Goal: Information Seeking & Learning: Learn about a topic

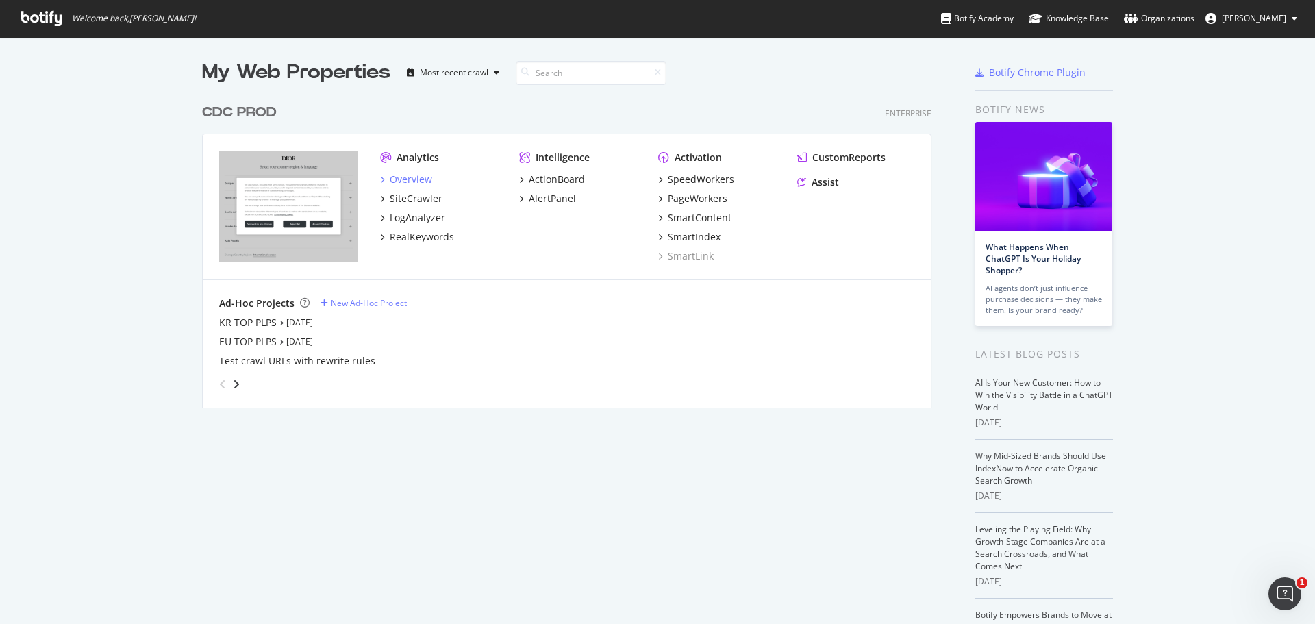
click at [403, 173] on div "Overview" at bounding box center [411, 180] width 42 height 14
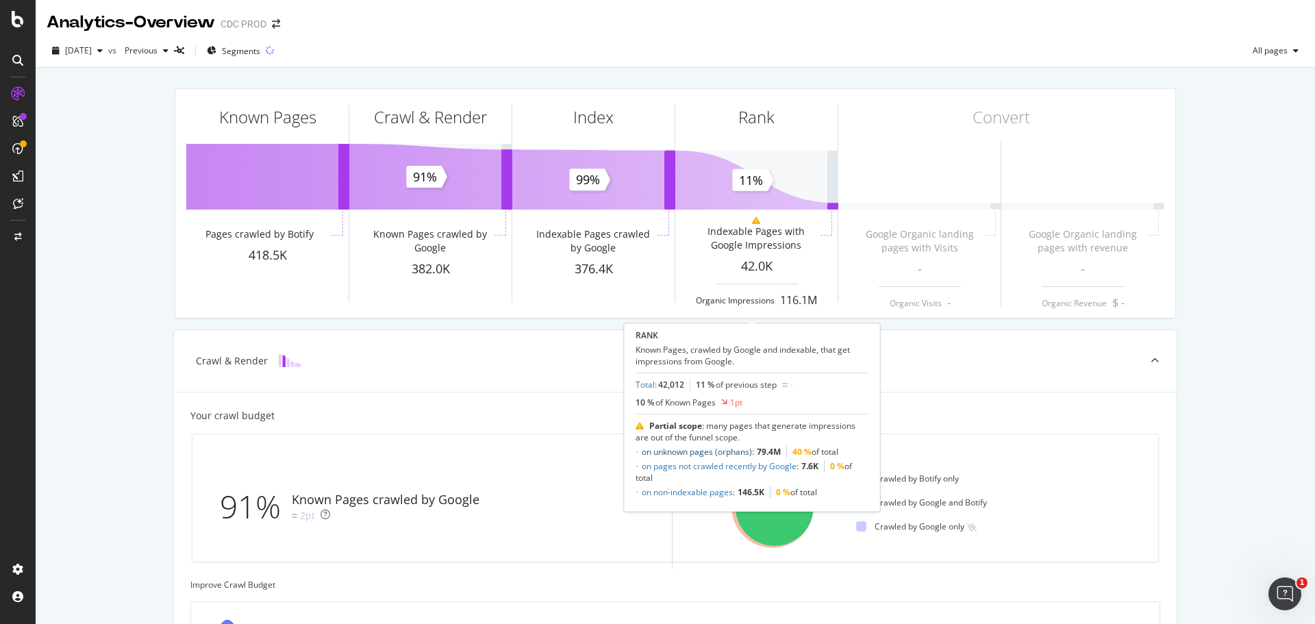
click at [723, 452] on link "on unknown pages (orphans)" at bounding box center [697, 452] width 110 height 12
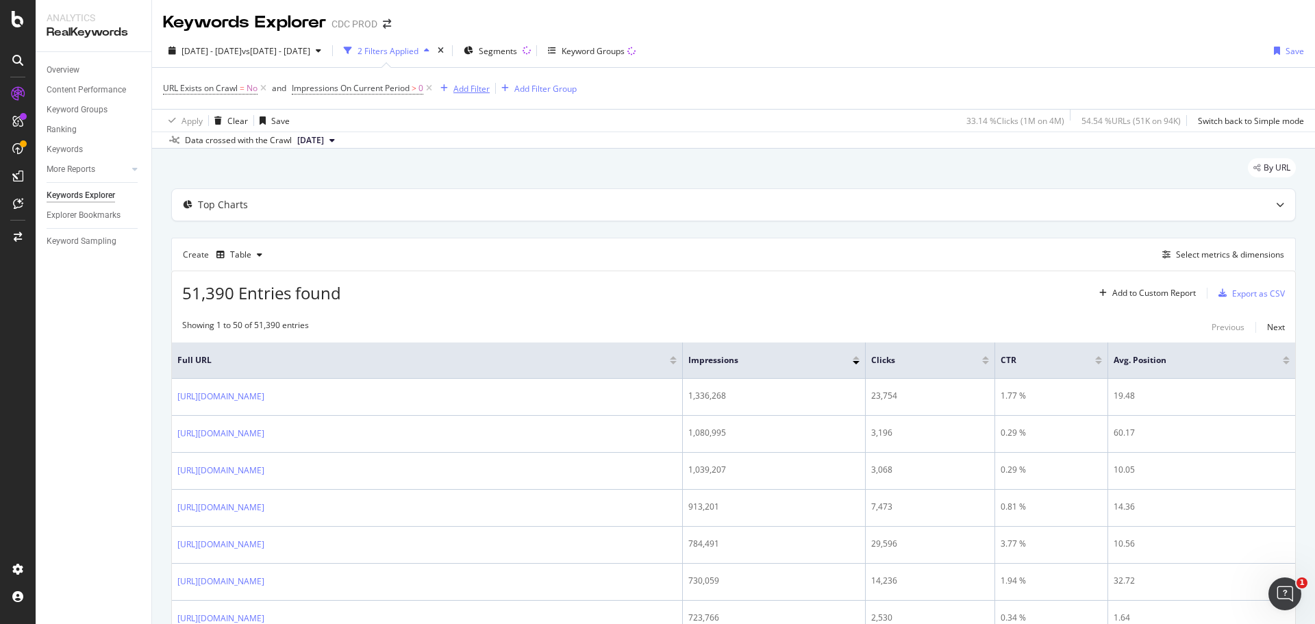
click at [462, 87] on div "Add Filter" at bounding box center [472, 89] width 36 height 12
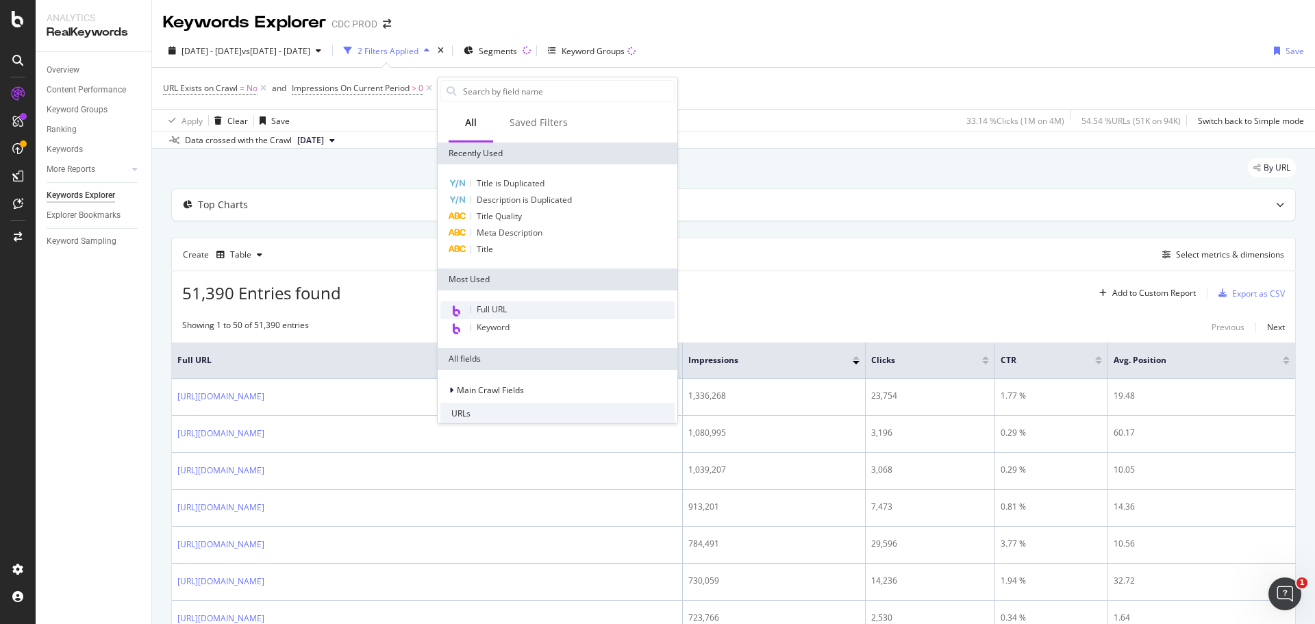
click at [502, 309] on span "Full URL" at bounding box center [492, 309] width 30 height 12
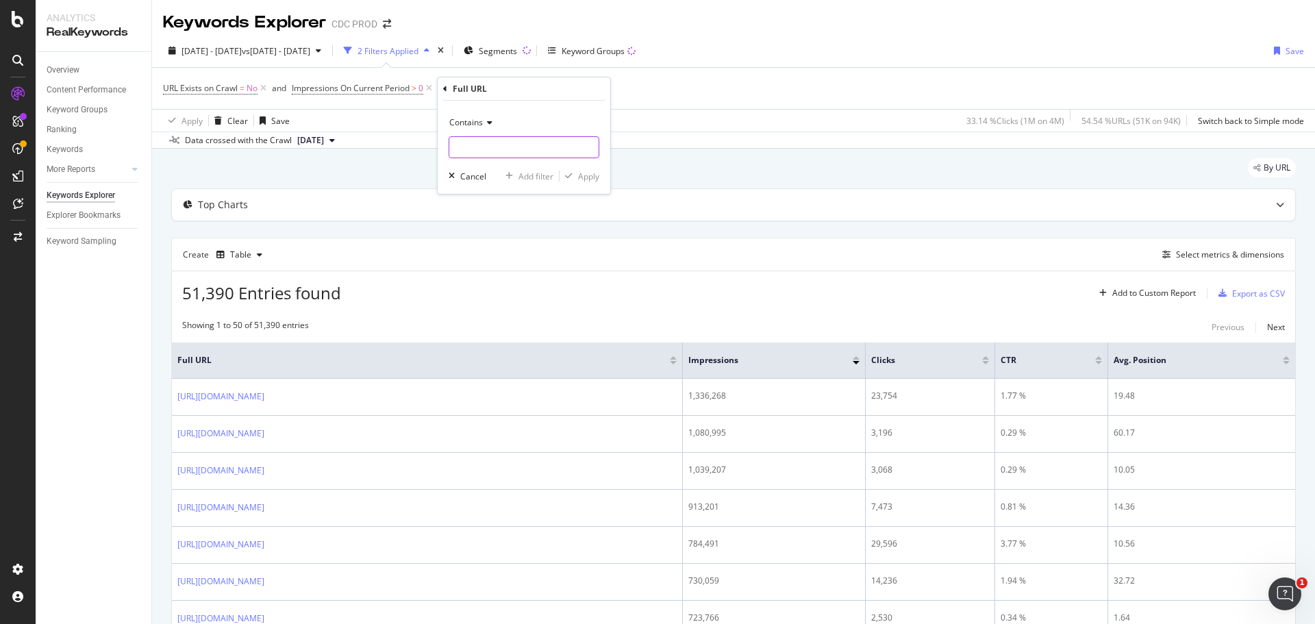
click at [552, 141] on input "text" at bounding box center [523, 147] width 149 height 22
type input "fashion"
click at [588, 174] on div "Apply" at bounding box center [588, 177] width 21 height 12
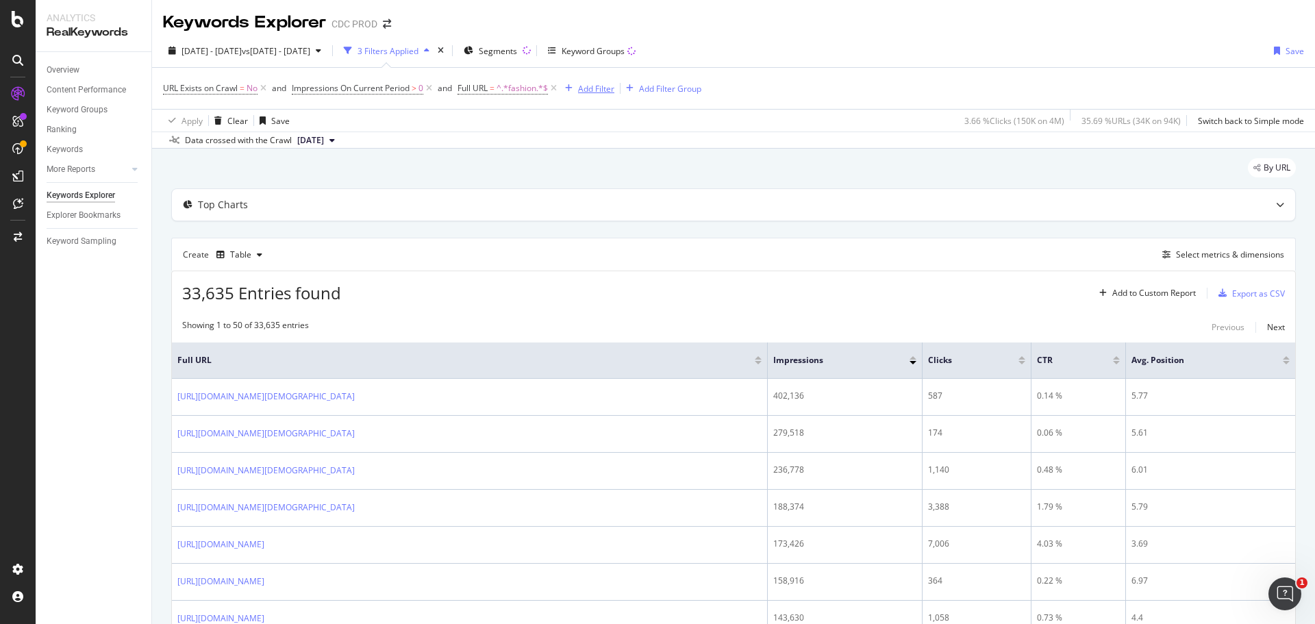
click at [601, 93] on div "Add Filter" at bounding box center [596, 89] width 36 height 12
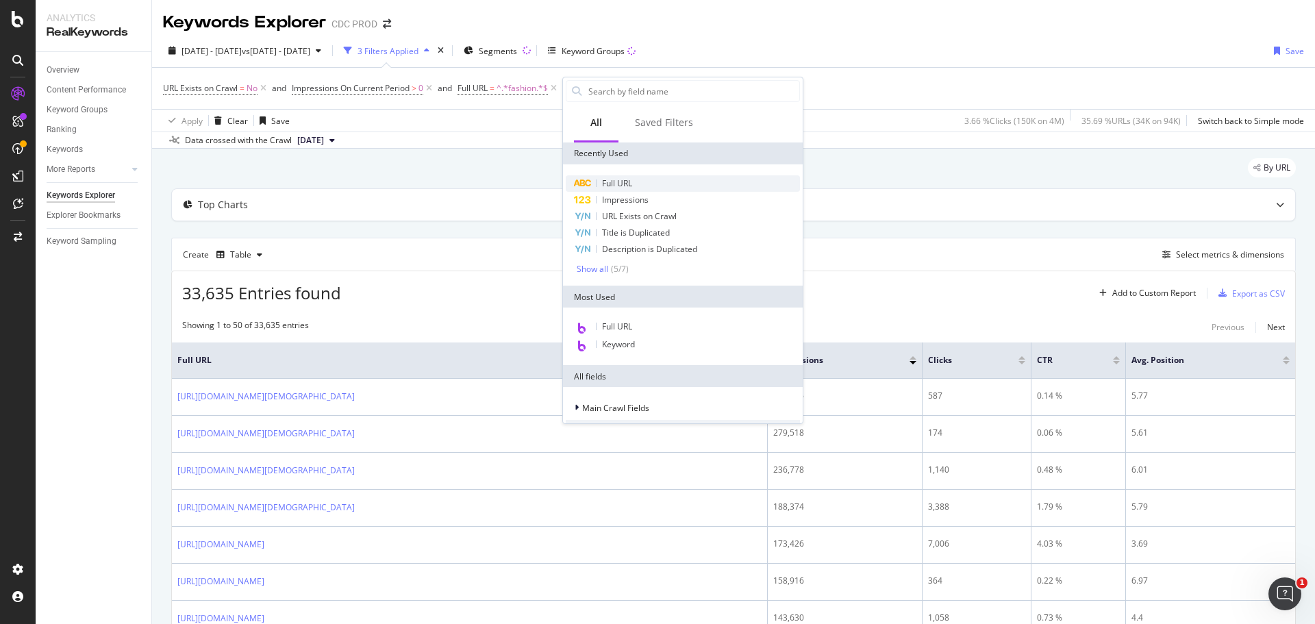
click at [628, 182] on span "Full URL" at bounding box center [617, 183] width 30 height 12
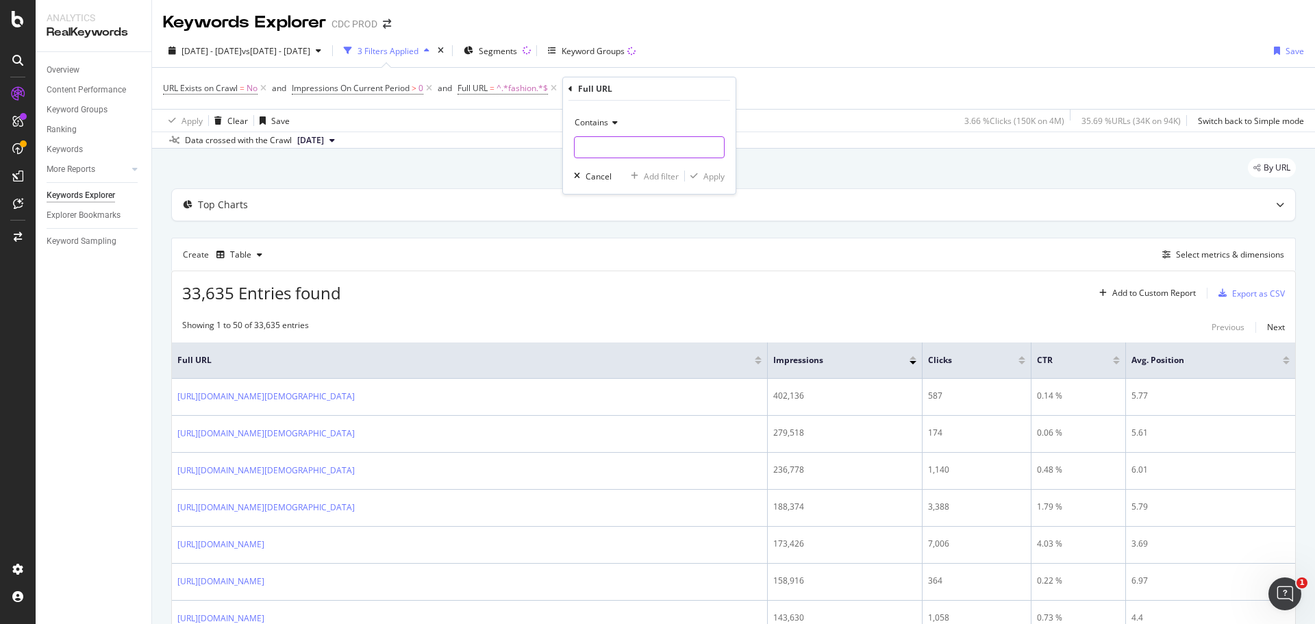
click at [613, 151] on input "text" at bounding box center [649, 147] width 149 height 22
type input "ja_jp"
click at [707, 177] on div "Apply" at bounding box center [714, 177] width 21 height 12
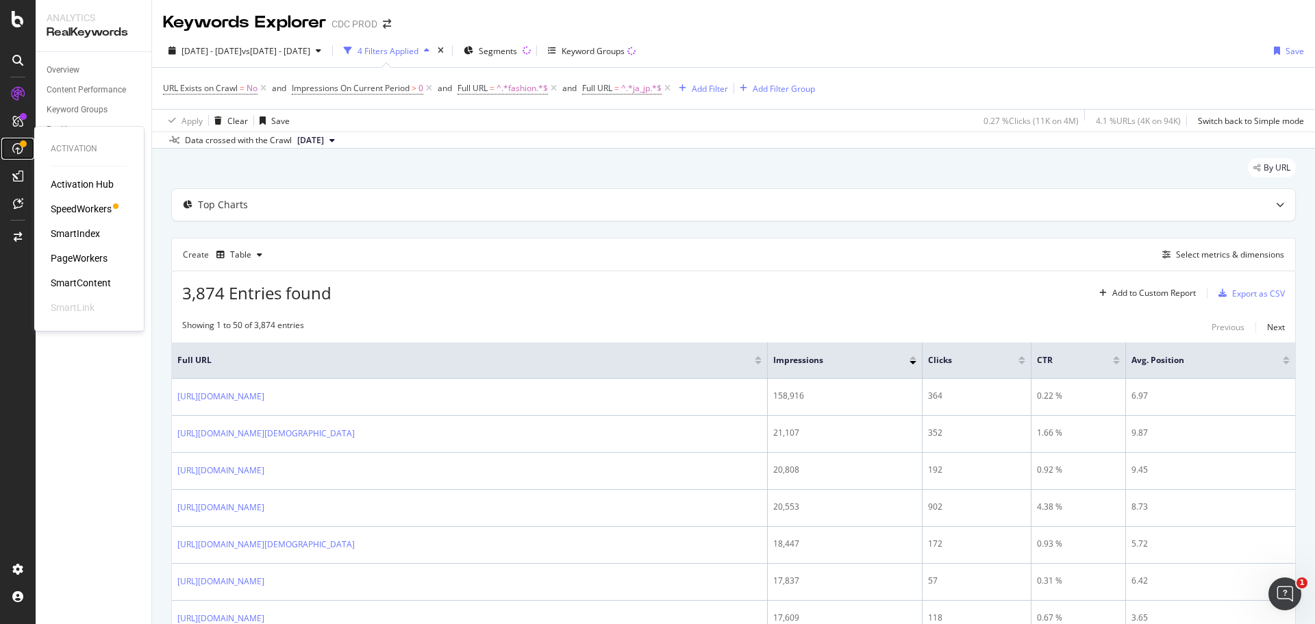
click at [23, 152] on icon at bounding box center [17, 148] width 11 height 11
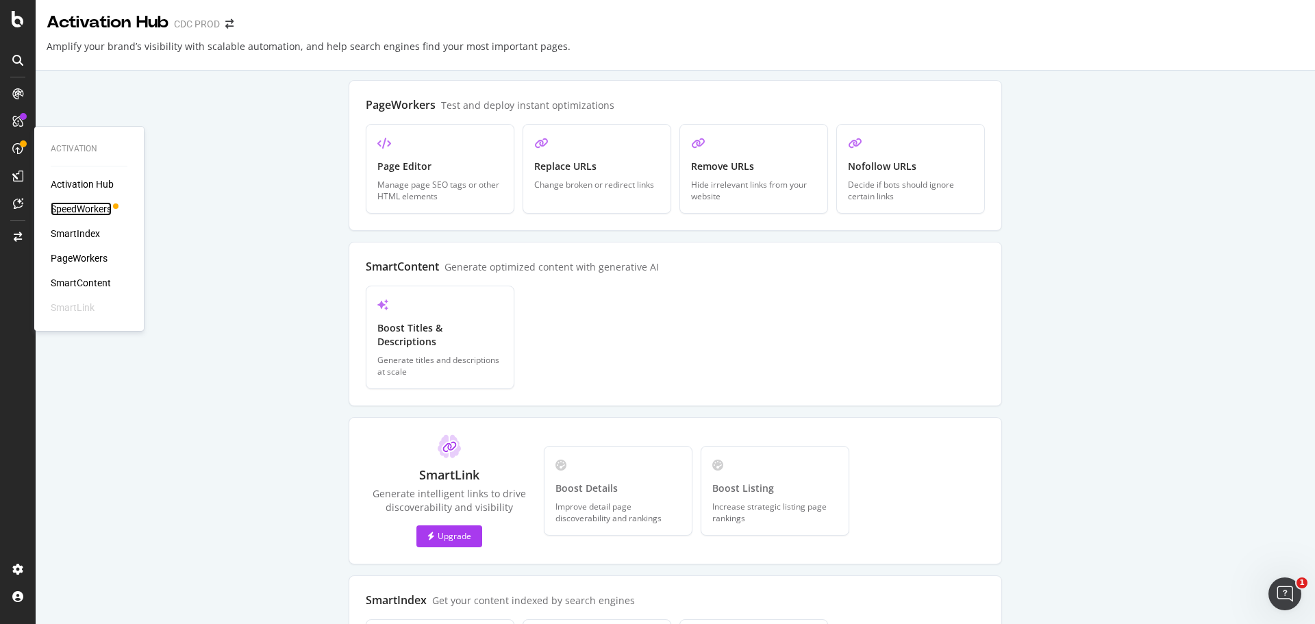
click at [73, 206] on div "SpeedWorkers" at bounding box center [81, 209] width 61 height 14
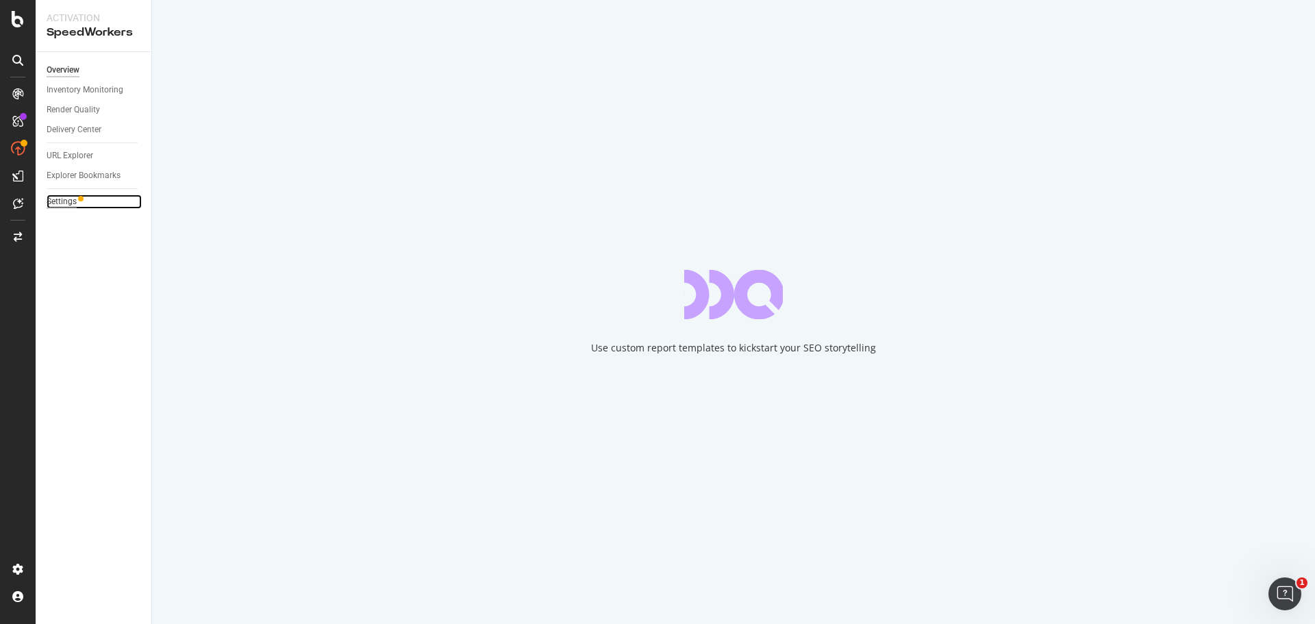
click at [73, 201] on div "Settings" at bounding box center [62, 202] width 30 height 14
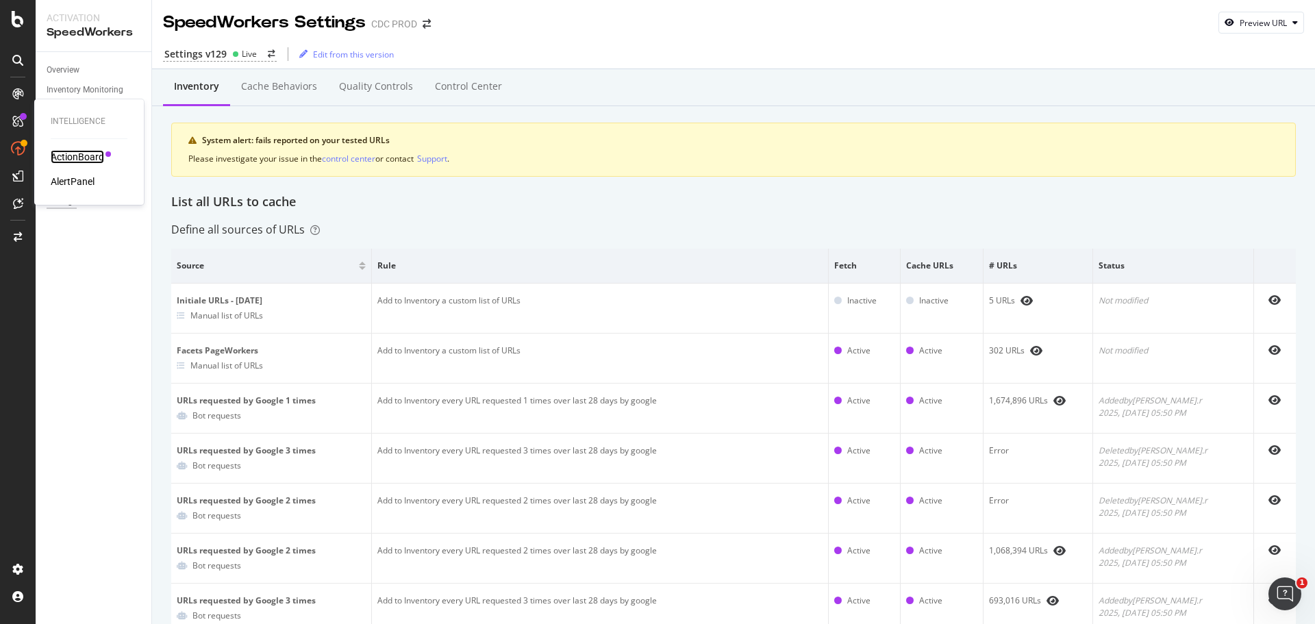
click at [101, 156] on div "ActionBoard" at bounding box center [77, 157] width 53 height 14
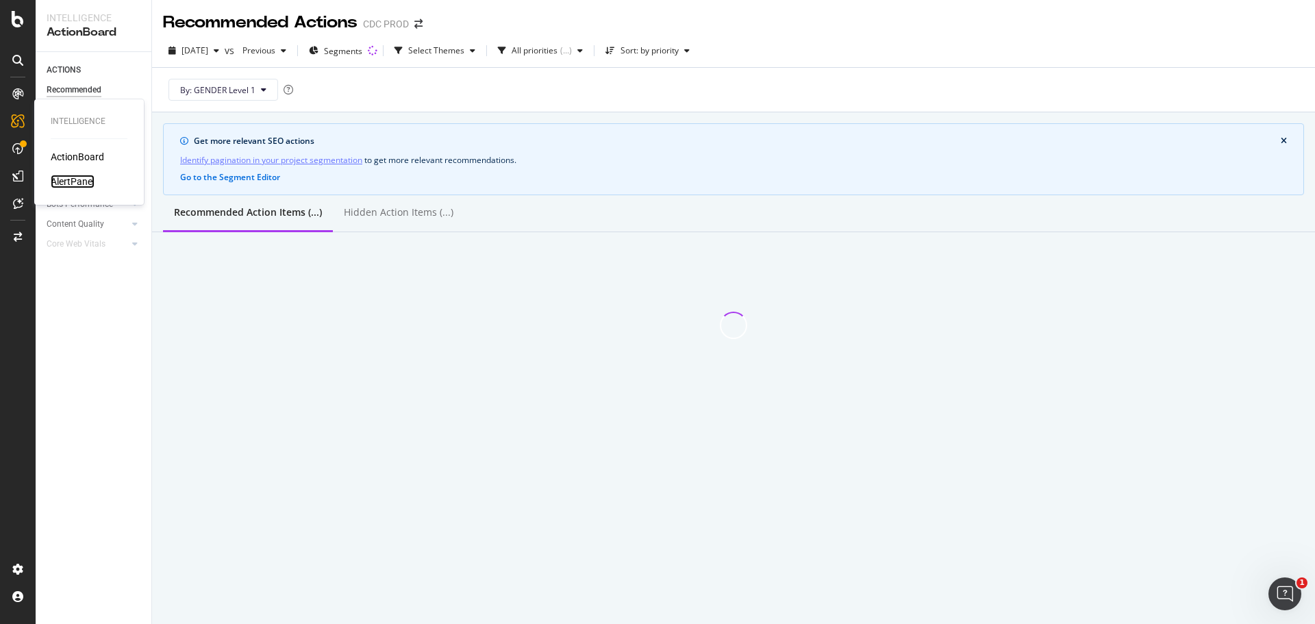
click at [75, 175] on div "AlertPanel" at bounding box center [73, 182] width 44 height 14
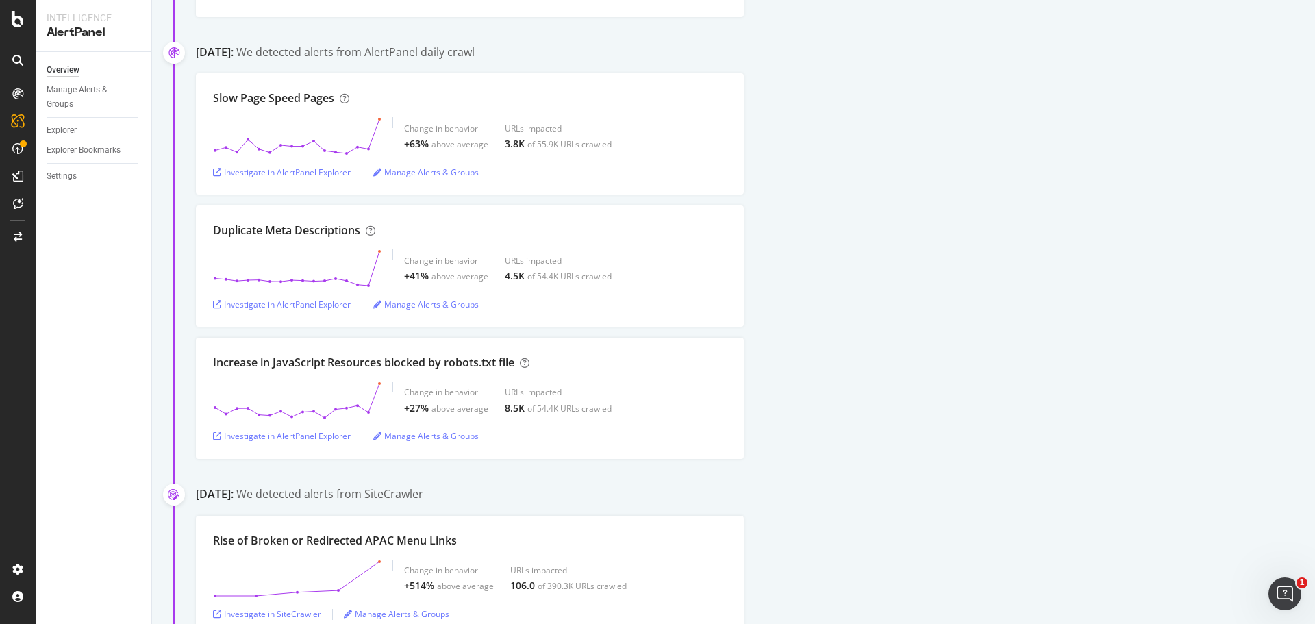
scroll to position [1918, 0]
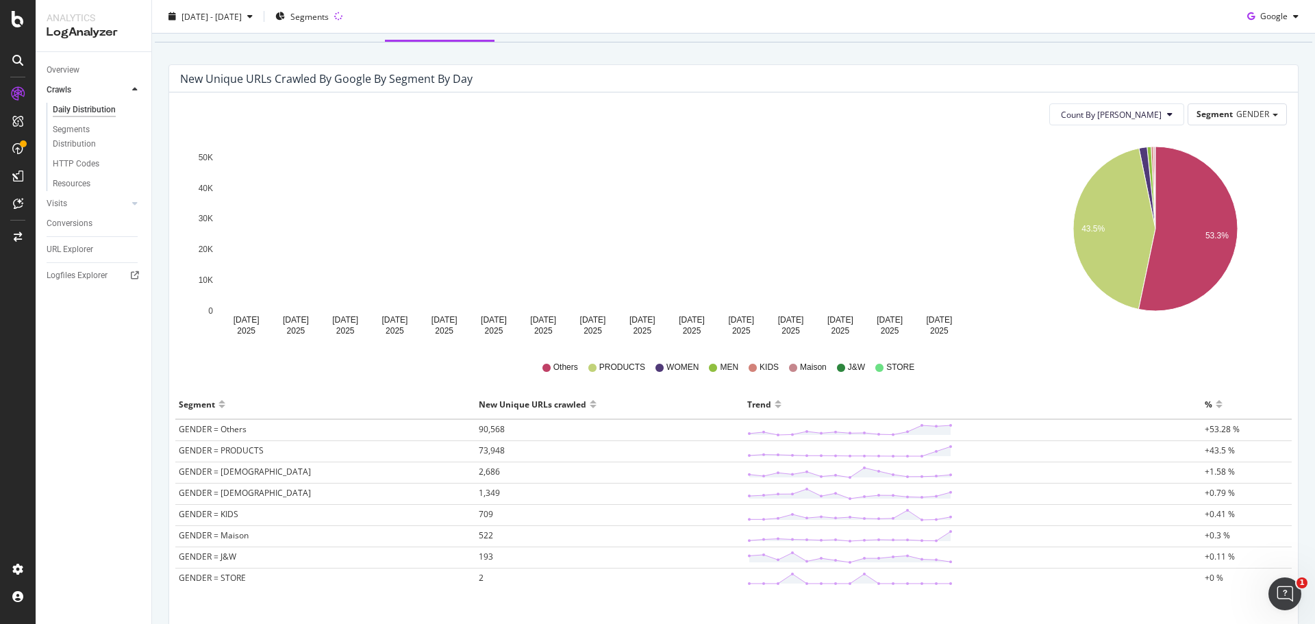
scroll to position [137, 0]
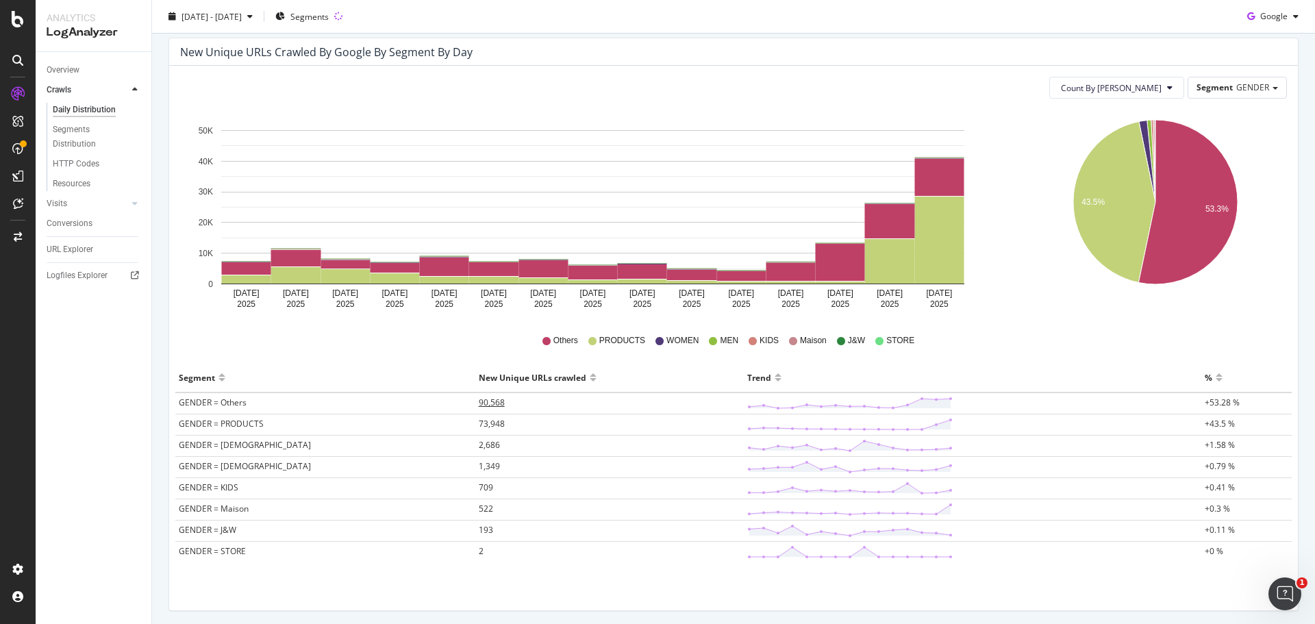
drag, startPoint x: 404, startPoint y: 405, endPoint x: 396, endPoint y: 401, distance: 8.3
click at [479, 401] on span "90,568" at bounding box center [492, 403] width 26 height 12
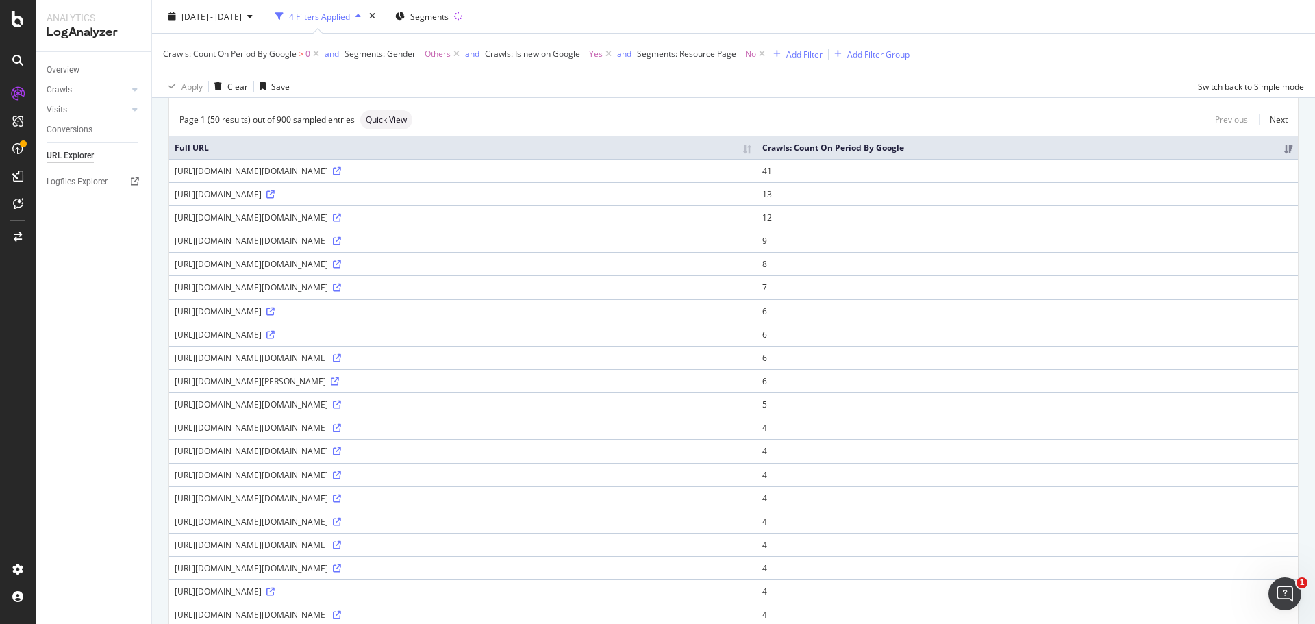
scroll to position [137, 0]
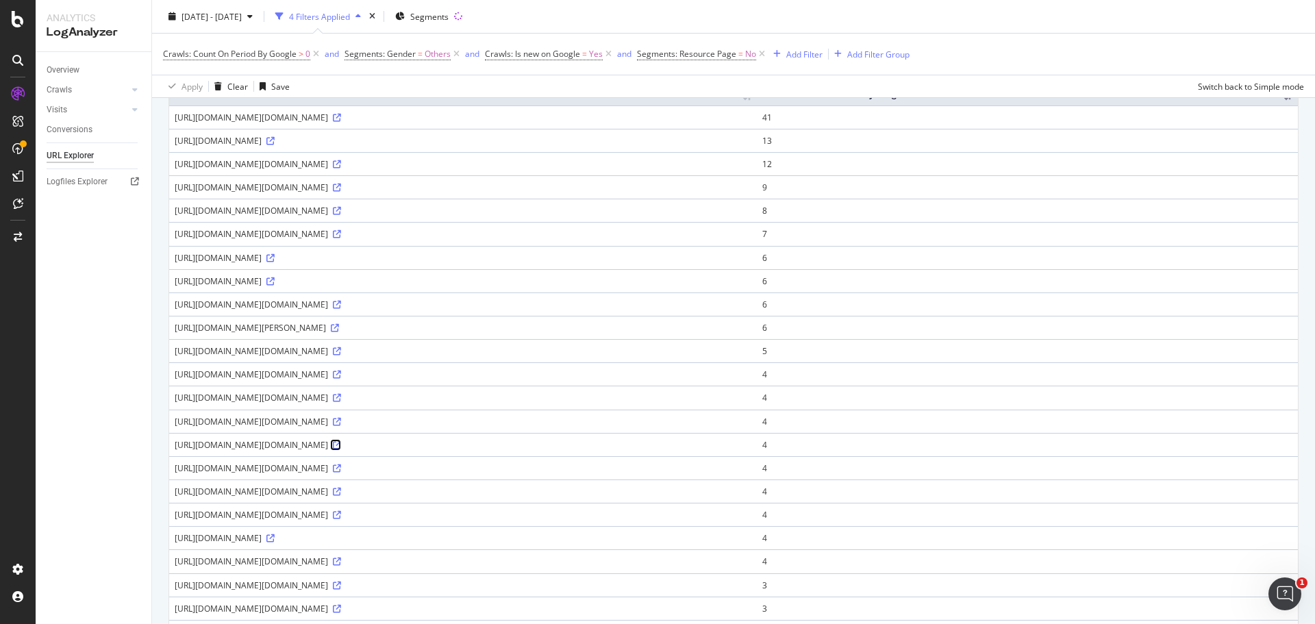
click at [341, 449] on icon at bounding box center [337, 445] width 8 height 8
click at [341, 238] on icon at bounding box center [337, 234] width 8 height 8
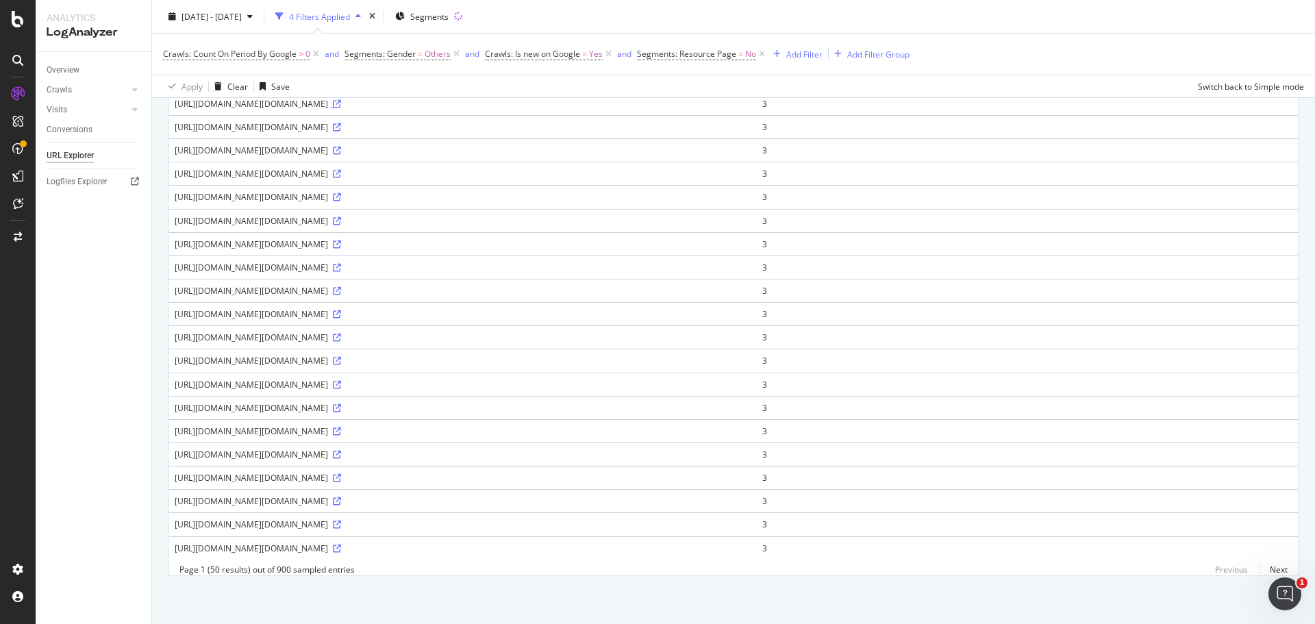
scroll to position [897, 0]
click at [341, 240] on icon at bounding box center [337, 244] width 8 height 8
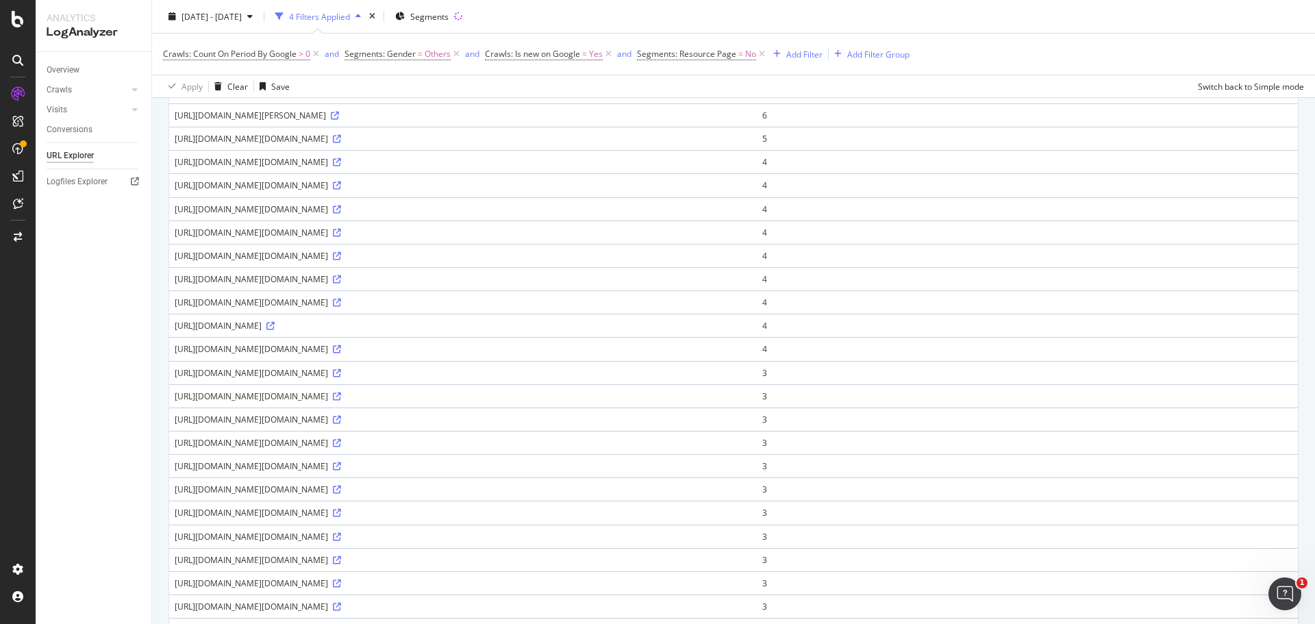
scroll to position [0, 0]
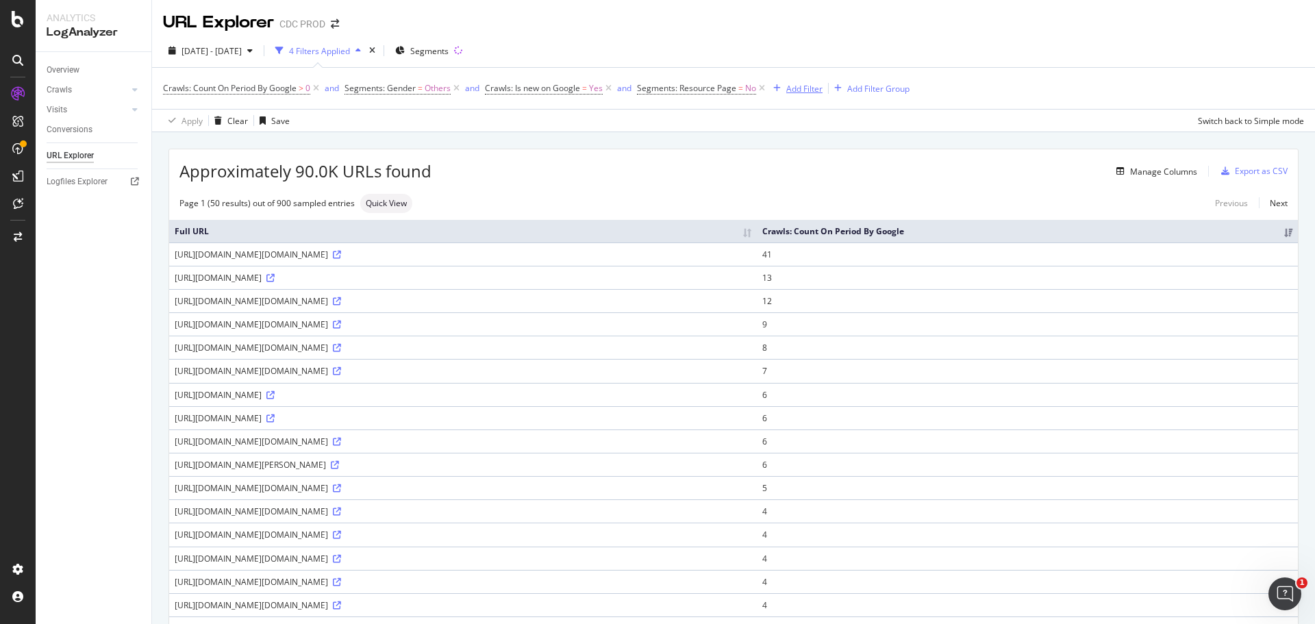
click at [789, 88] on div "Add Filter" at bounding box center [804, 89] width 36 height 12
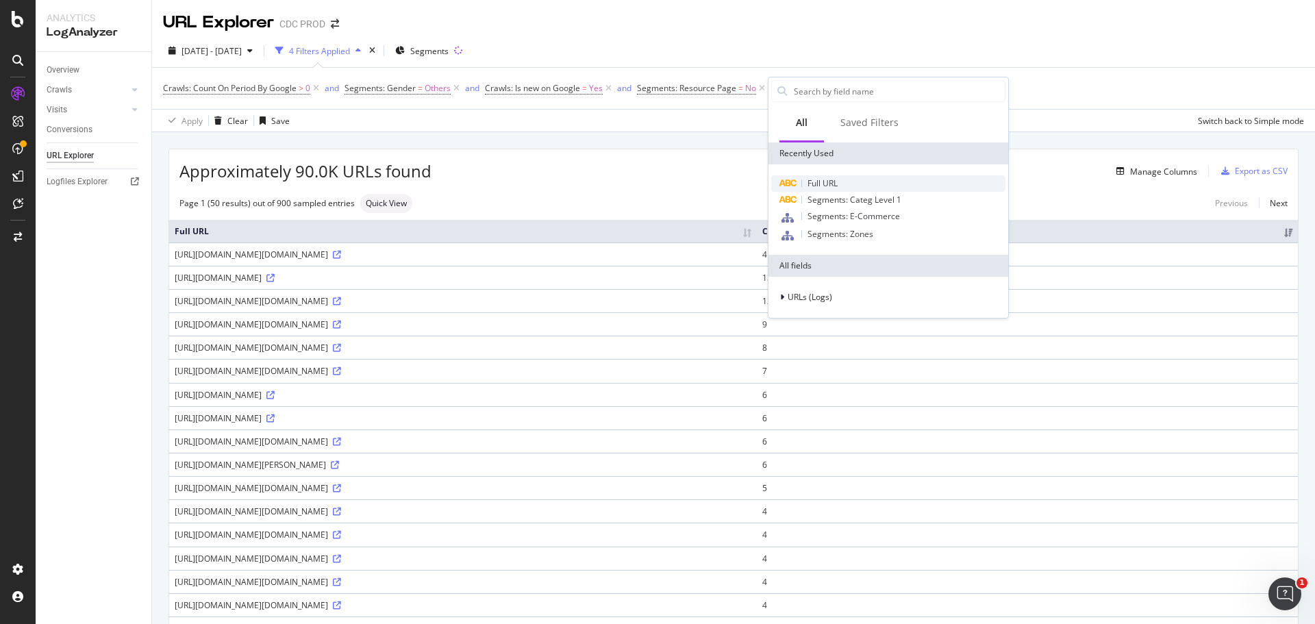
click at [832, 177] on span "Full URL" at bounding box center [823, 183] width 30 height 12
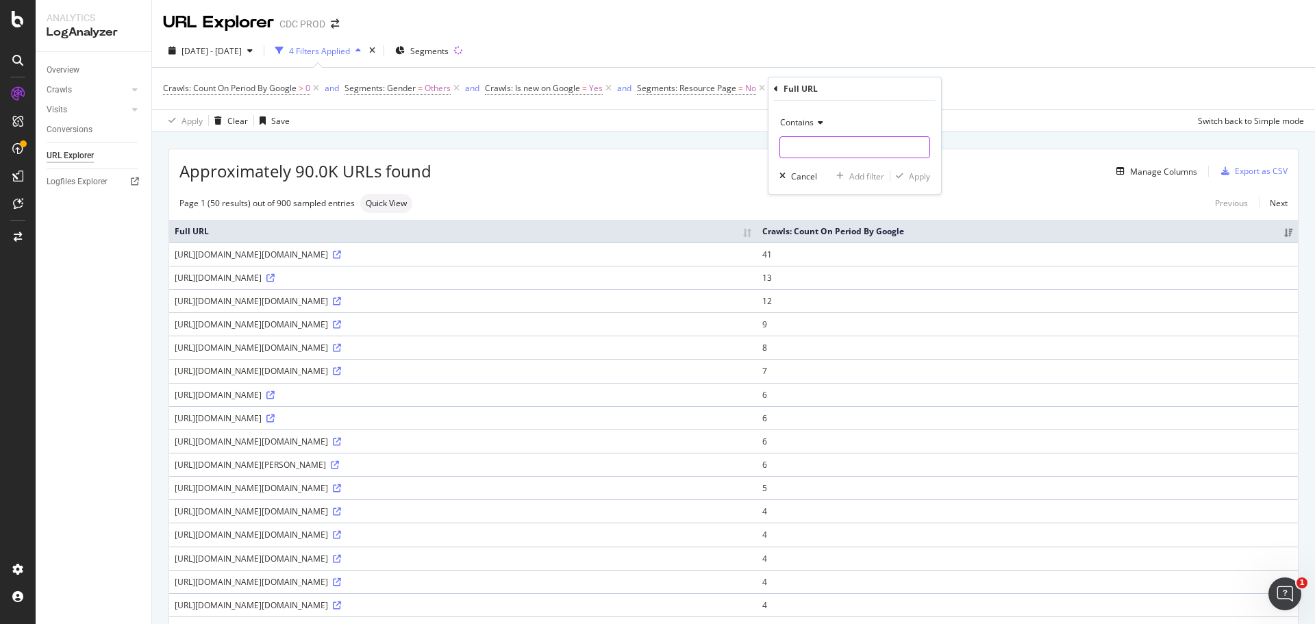
click at [810, 149] on input "text" at bounding box center [854, 147] width 149 height 22
type input "ja_jp"
click at [925, 177] on div "Apply" at bounding box center [919, 177] width 21 height 12
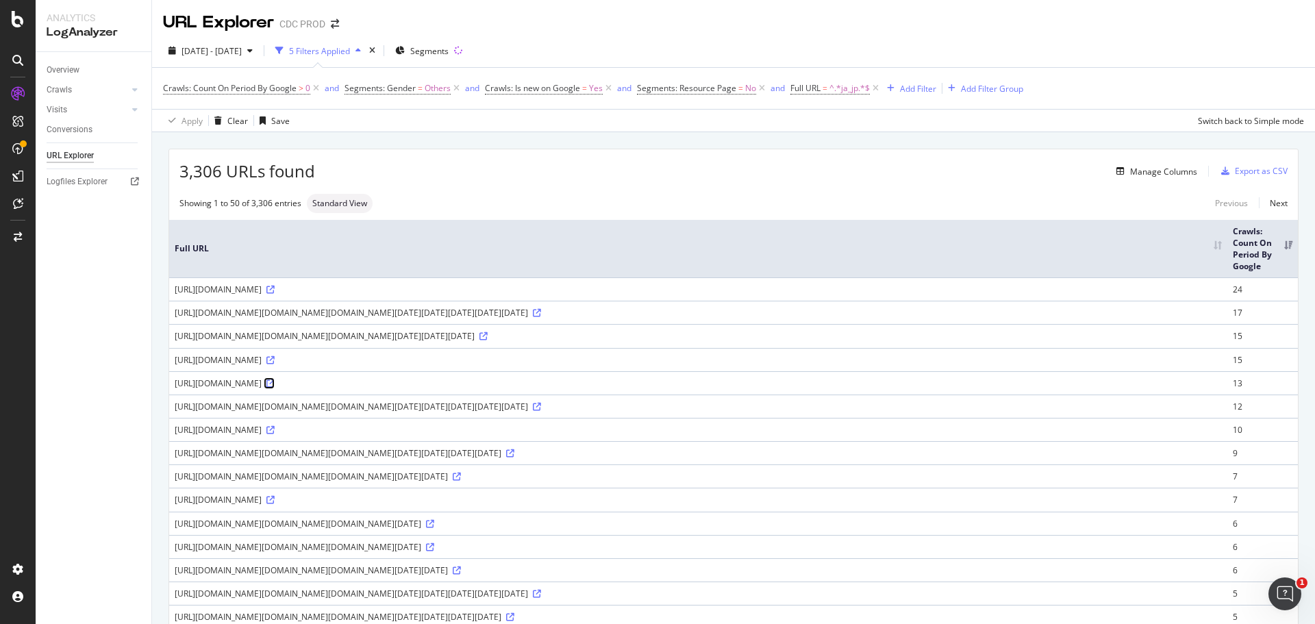
click at [266, 388] on icon at bounding box center [270, 384] width 8 height 8
click at [275, 287] on icon at bounding box center [270, 290] width 8 height 8
click at [541, 317] on icon at bounding box center [537, 313] width 8 height 8
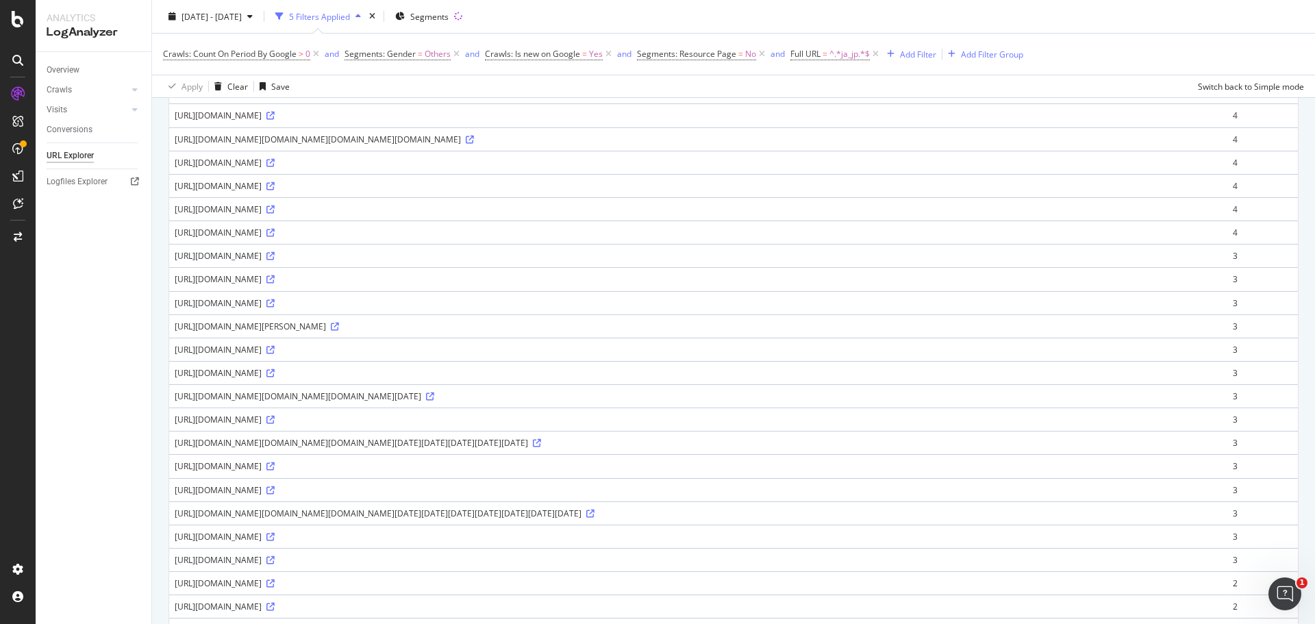
scroll to position [685, 0]
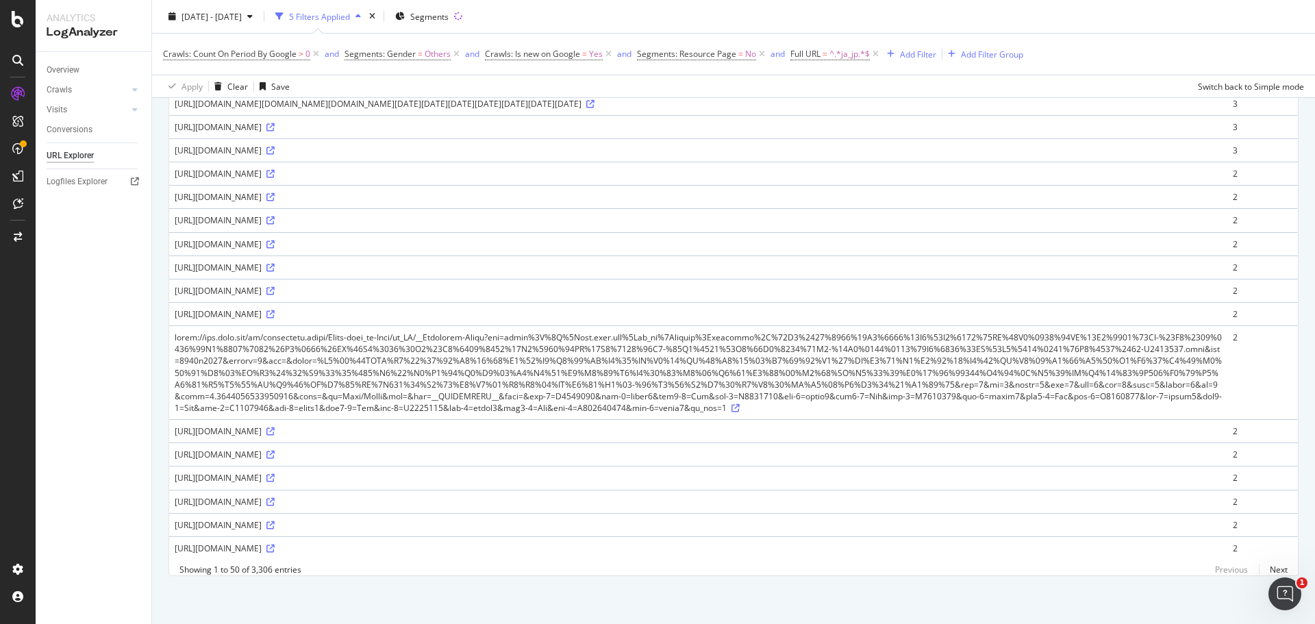
scroll to position [1507, 0]
click at [275, 436] on icon at bounding box center [270, 431] width 8 height 8
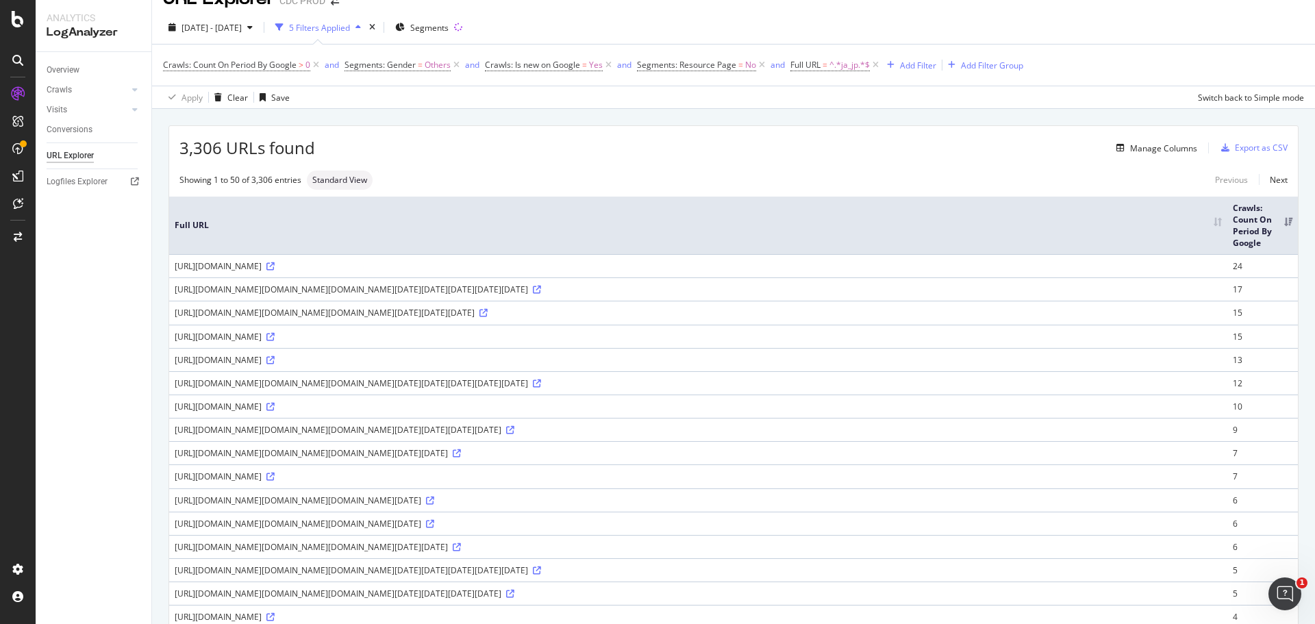
scroll to position [0, 0]
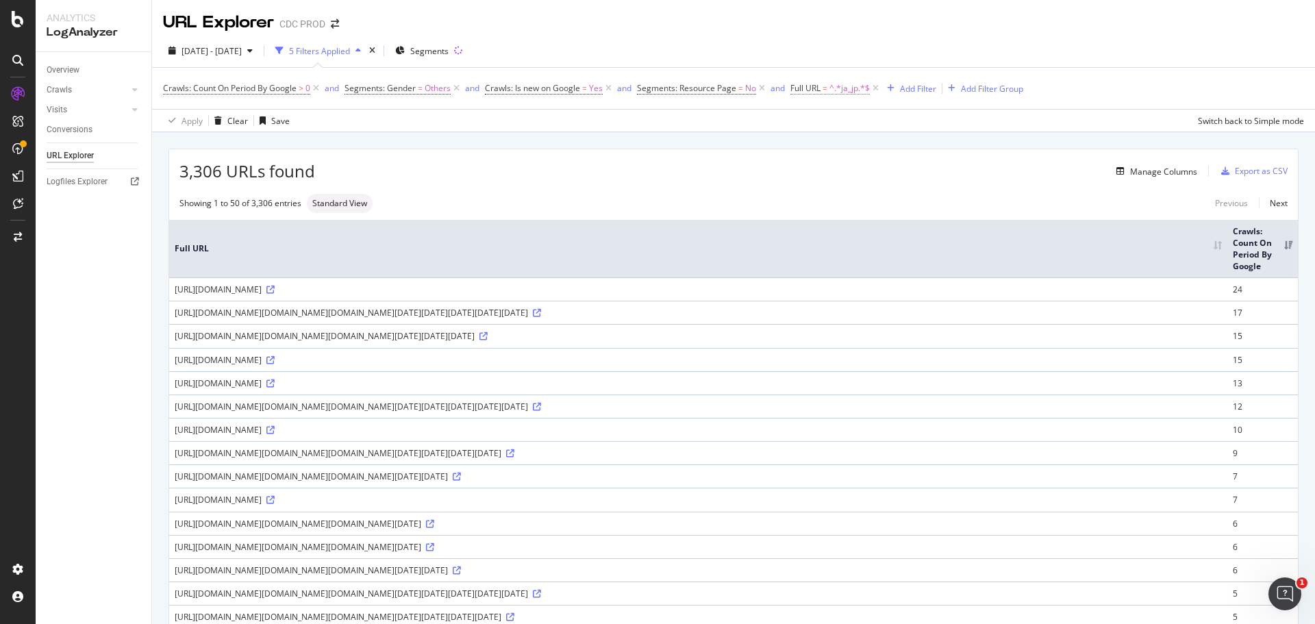
click at [831, 88] on span "^.*ja_jp.*$" at bounding box center [850, 88] width 40 height 19
click at [849, 146] on input "ja_jp" at bounding box center [868, 145] width 129 height 22
type input "ja_jp/fashion"
click at [943, 179] on div "Apply" at bounding box center [942, 175] width 21 height 12
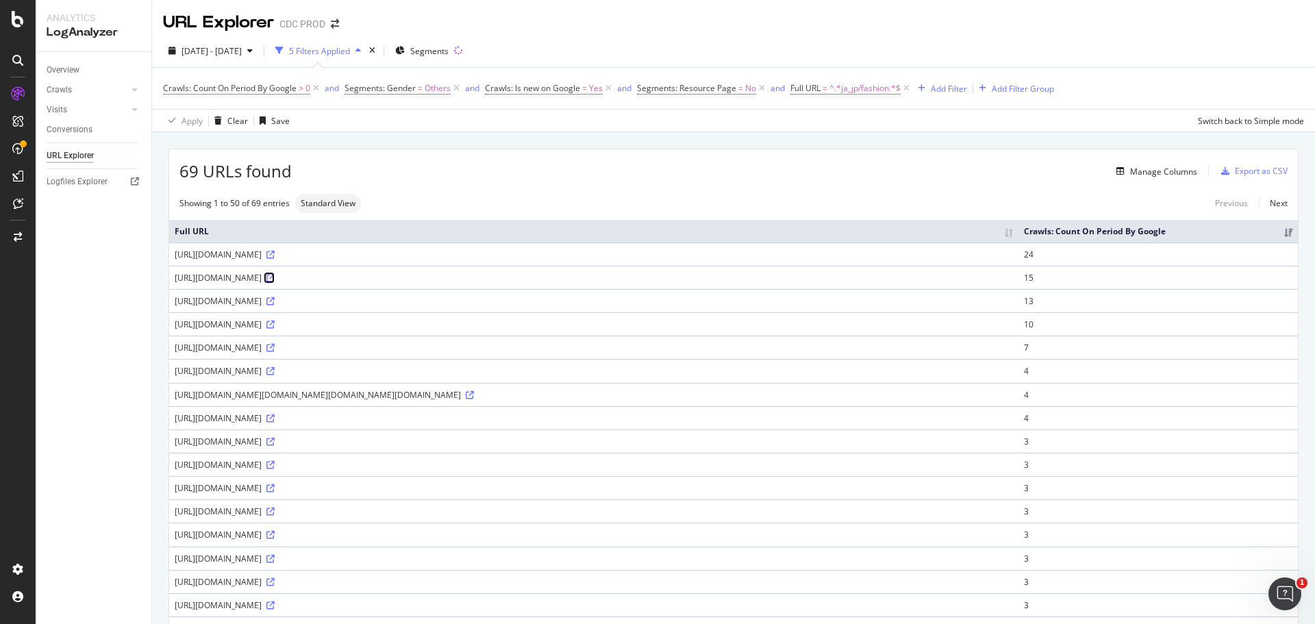
click at [275, 282] on icon at bounding box center [270, 278] width 8 height 8
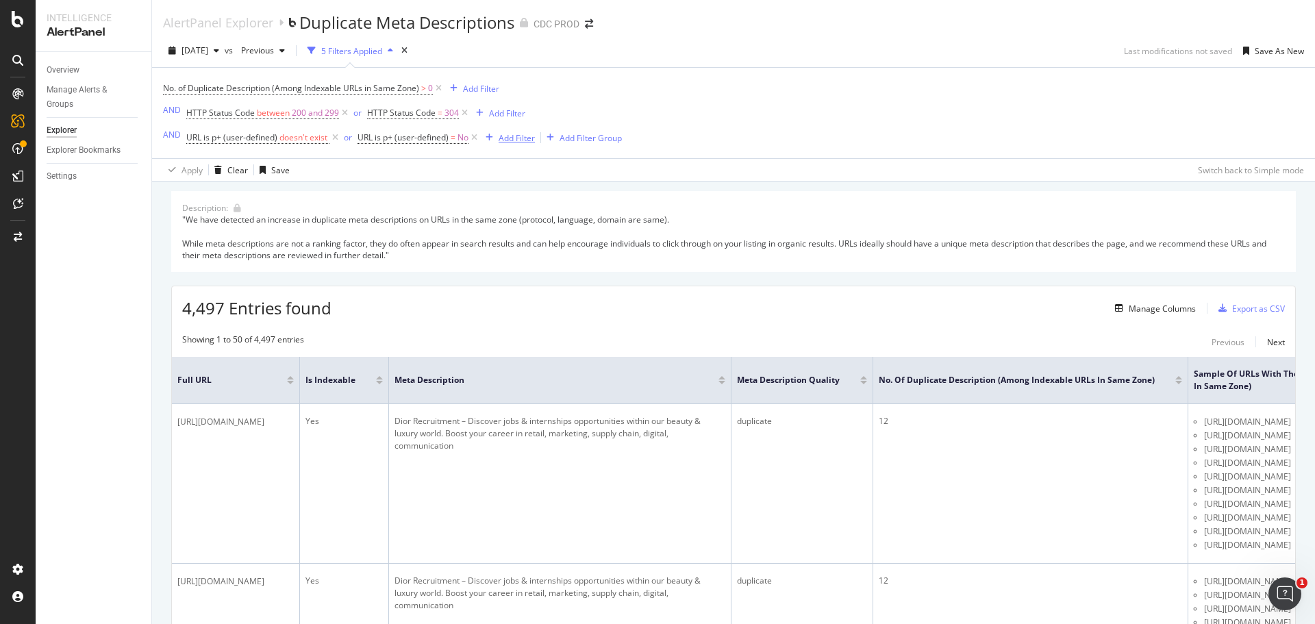
click at [512, 131] on div "Add Filter" at bounding box center [507, 137] width 55 height 15
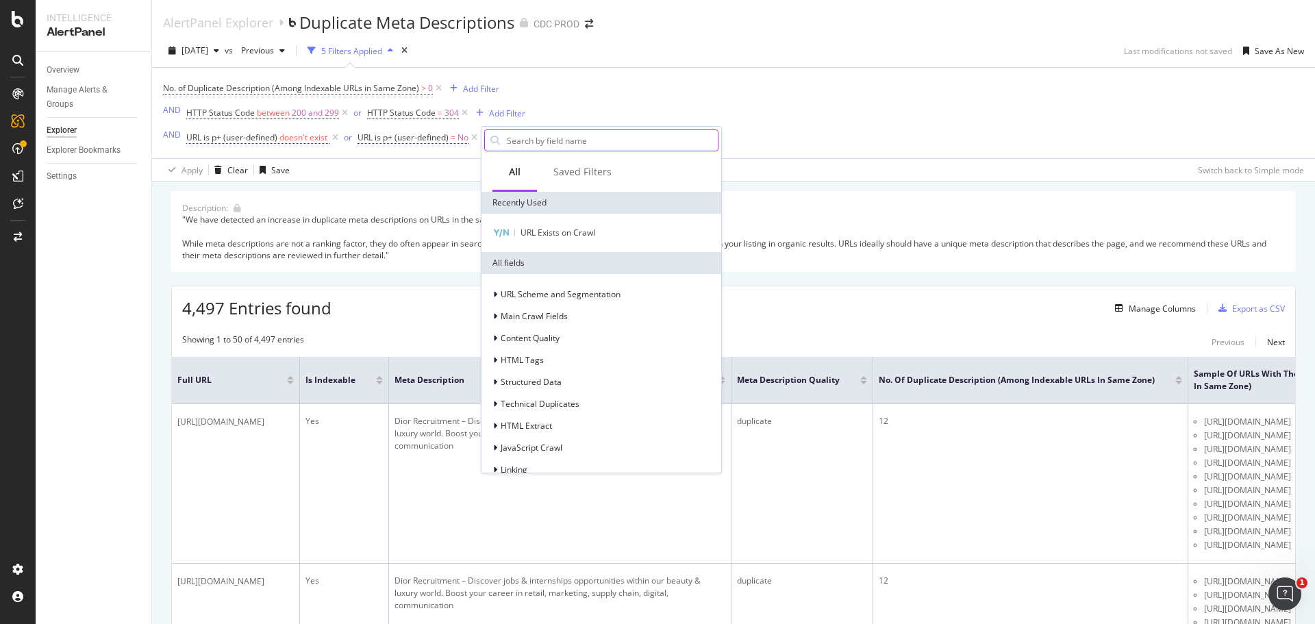
click at [564, 137] on input "text" at bounding box center [612, 140] width 212 height 21
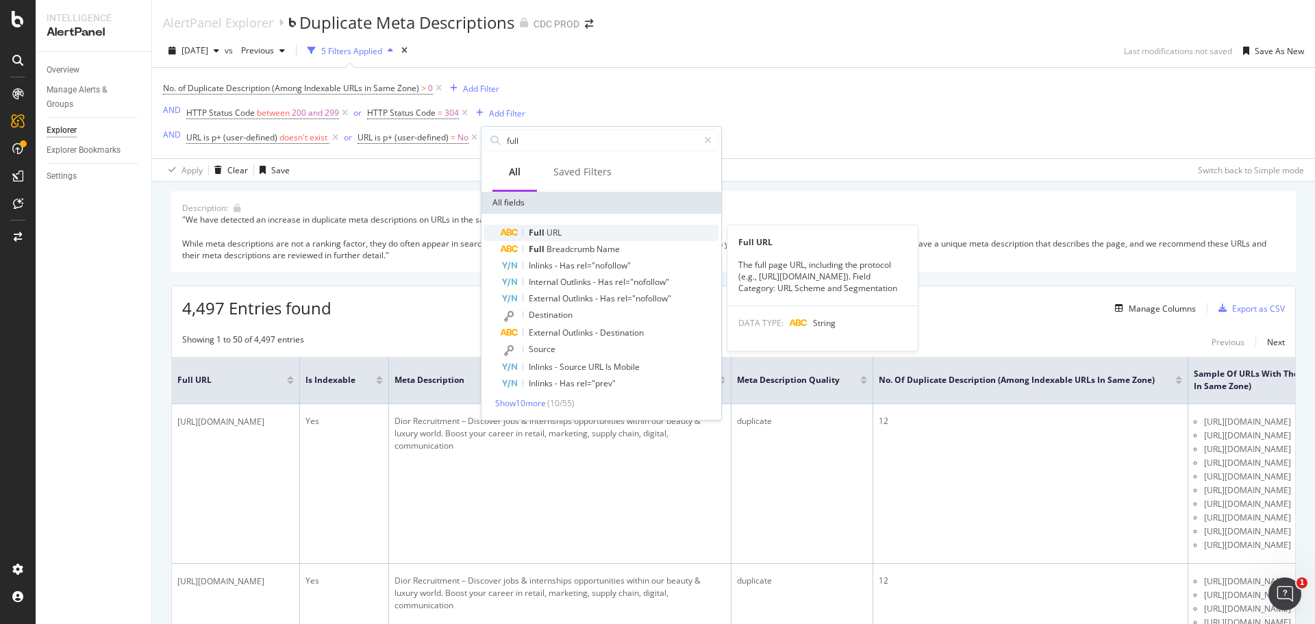
type input "full"
click at [549, 235] on span "URL" at bounding box center [554, 233] width 15 height 12
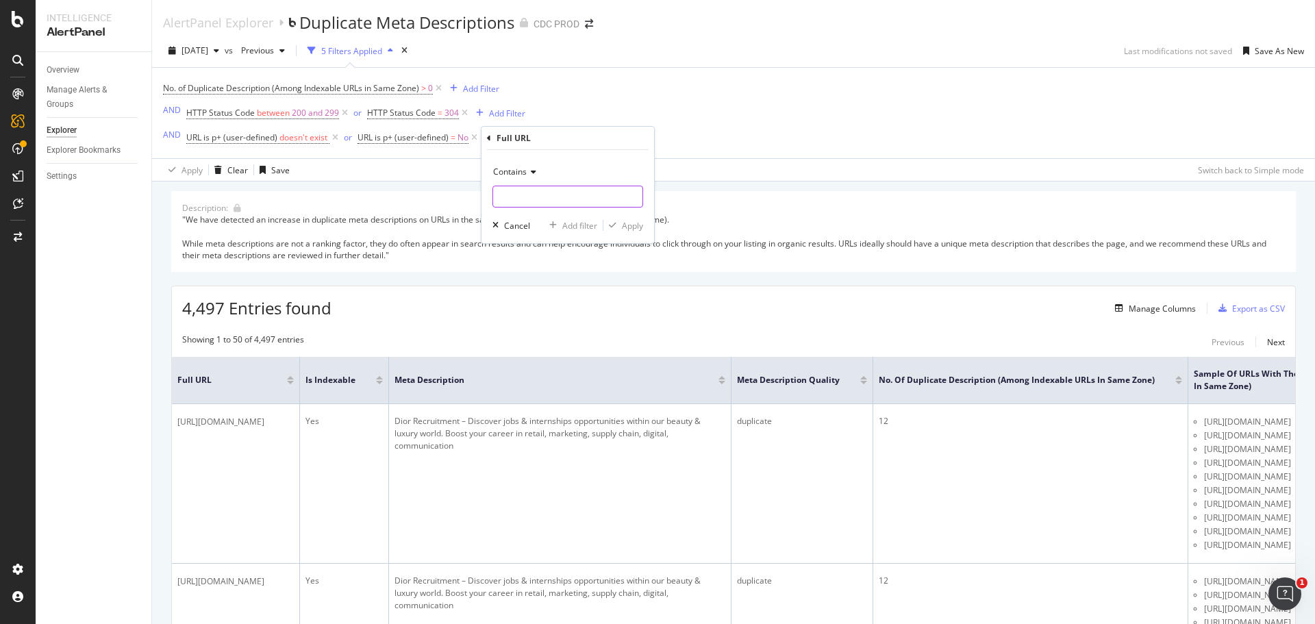
click at [538, 200] on input "text" at bounding box center [567, 197] width 149 height 22
type input "ja_jp/fashion"
click at [623, 221] on div "Apply" at bounding box center [632, 226] width 21 height 12
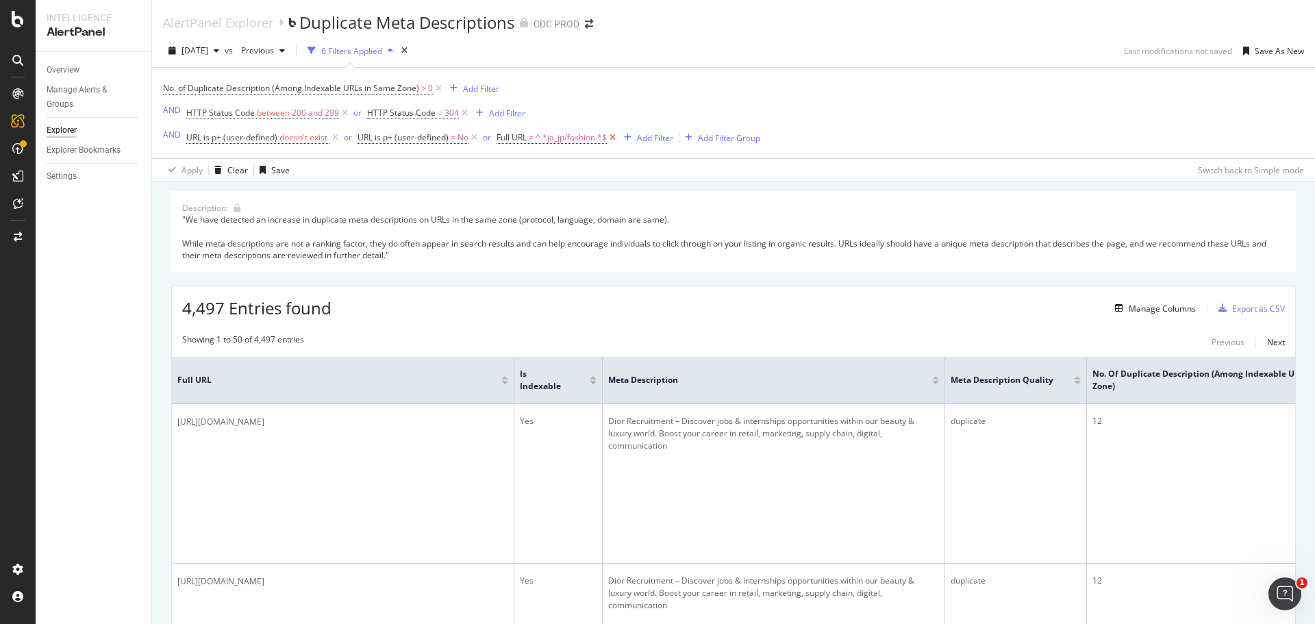
click at [613, 138] on icon at bounding box center [613, 138] width 12 height 14
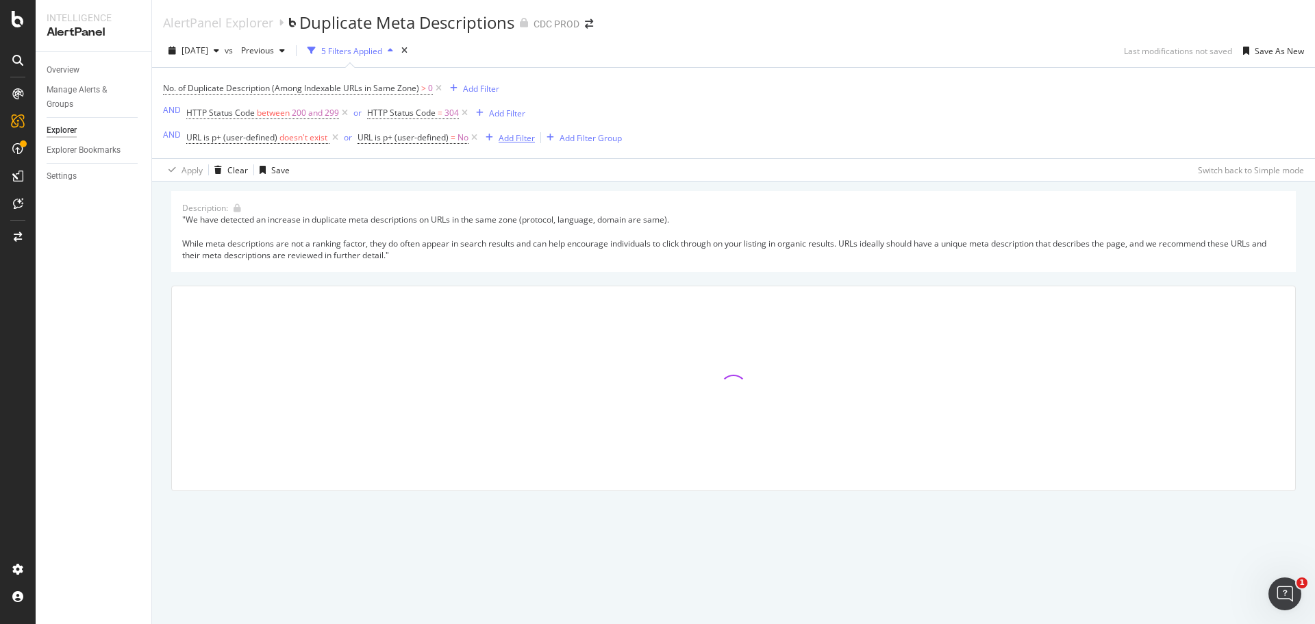
click at [513, 134] on div "Add Filter" at bounding box center [517, 138] width 36 height 12
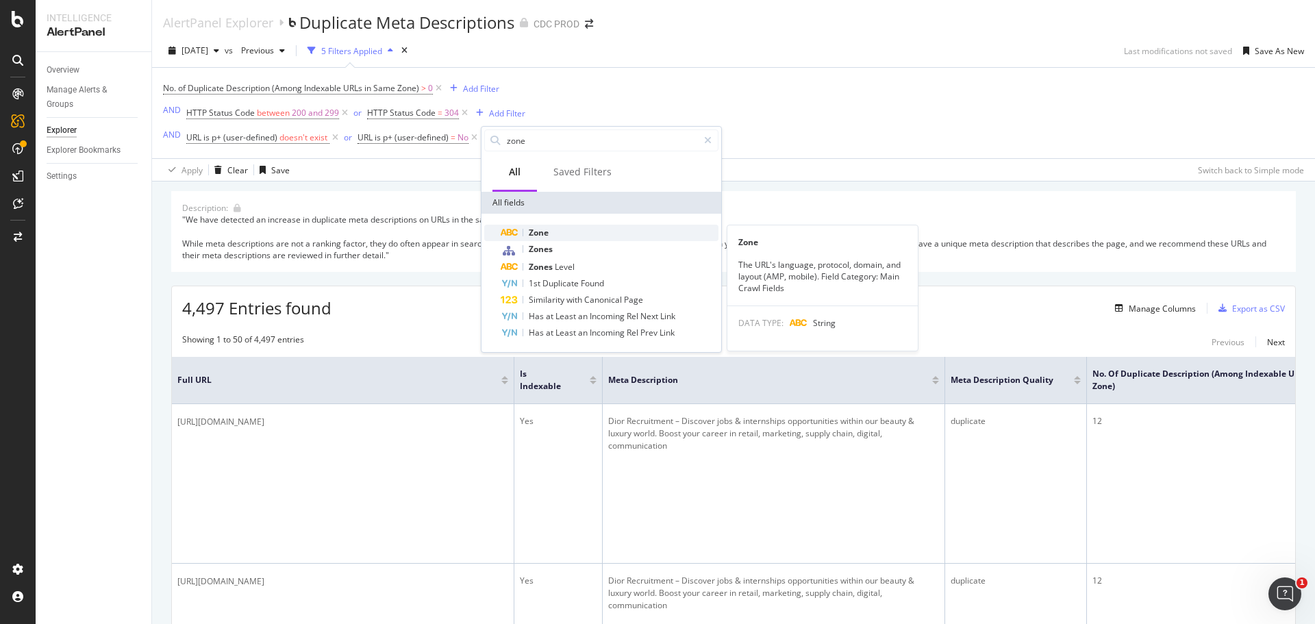
type input "zone"
click at [523, 231] on div "Zone" at bounding box center [610, 233] width 218 height 16
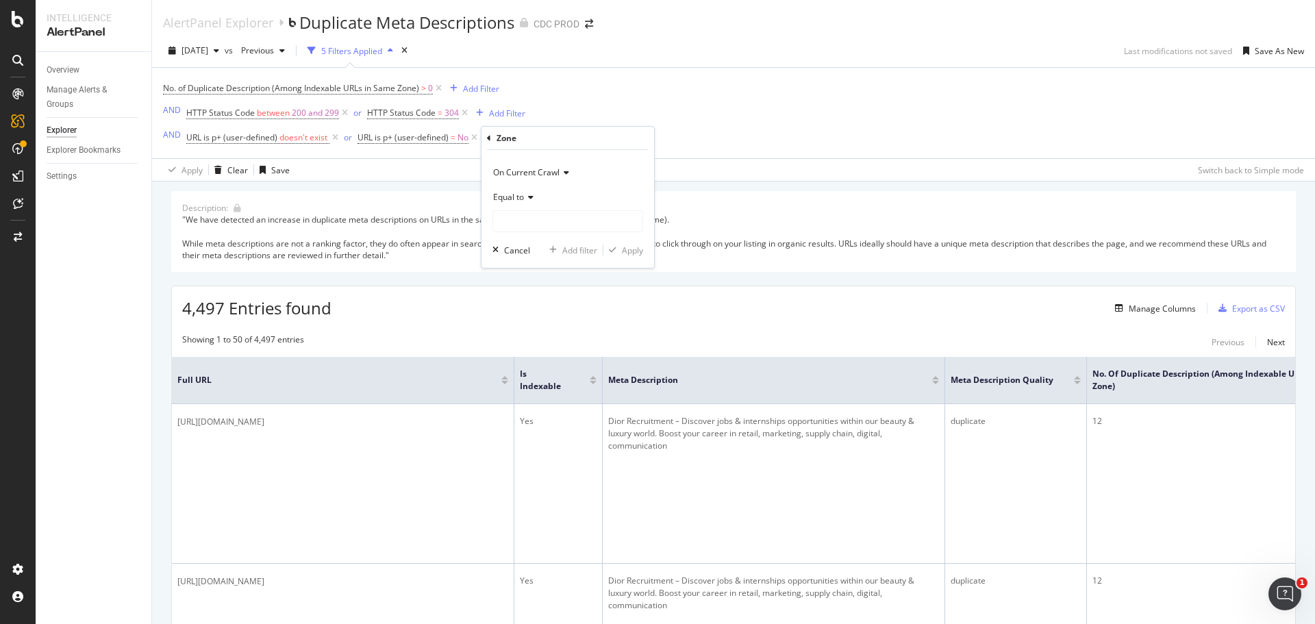
click at [530, 201] on icon at bounding box center [529, 197] width 10 height 8
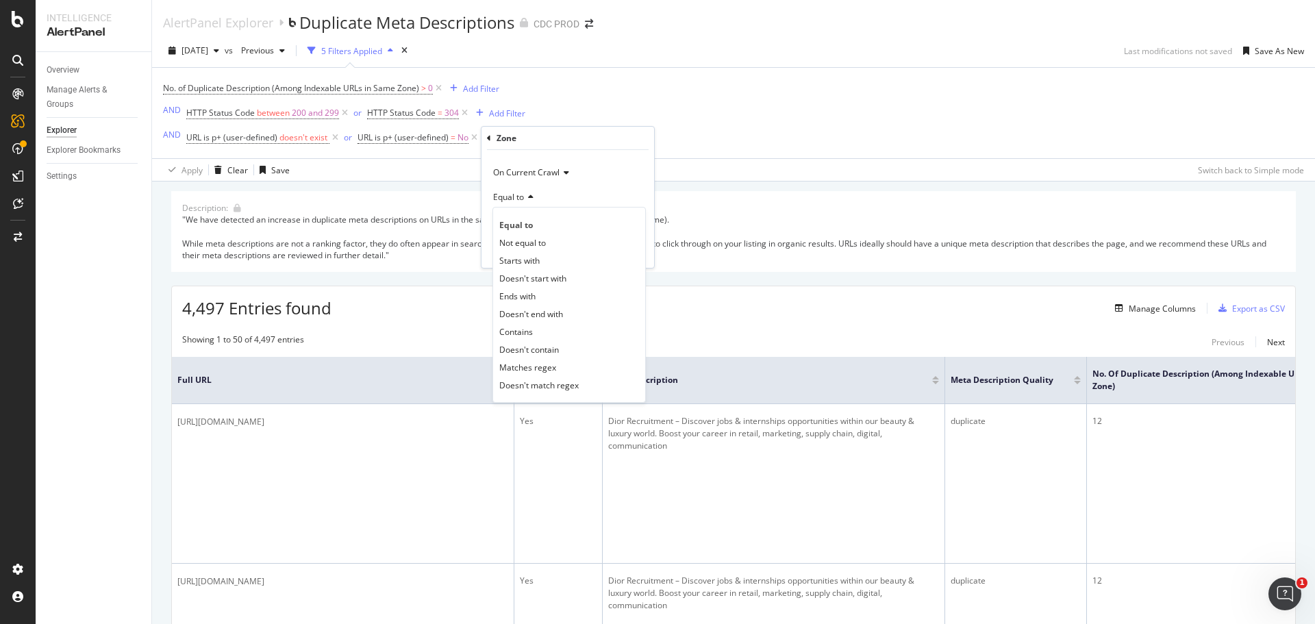
click at [588, 187] on div "Equal to" at bounding box center [568, 197] width 151 height 22
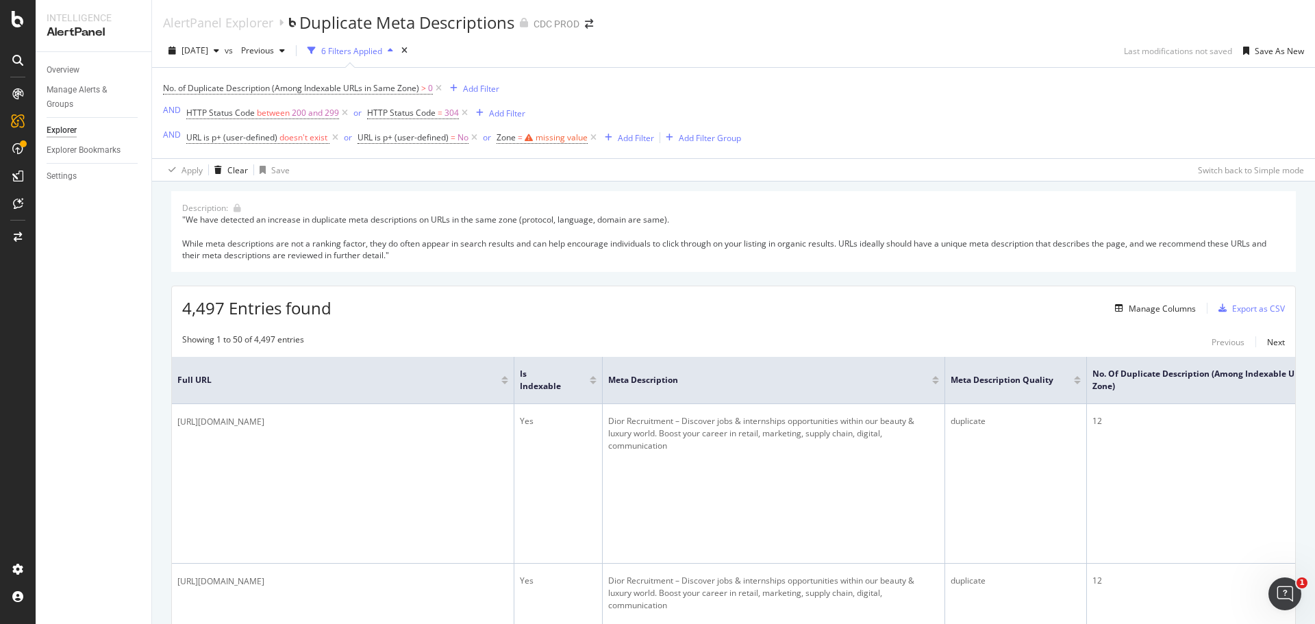
click at [544, 119] on div "No. of Duplicate Description (Among Indexable URLs in Same Zone) > 0 Add Filter…" at bounding box center [452, 113] width 578 height 69
click at [619, 135] on div "Add Filter" at bounding box center [636, 138] width 36 height 12
click at [564, 143] on span "Zone = missing value" at bounding box center [542, 138] width 91 height 12
click at [593, 95] on div "No. of Duplicate Description (Among Indexable URLs in Same Zone) > 0 Add Filter…" at bounding box center [452, 113] width 578 height 69
click at [589, 138] on icon at bounding box center [594, 138] width 12 height 14
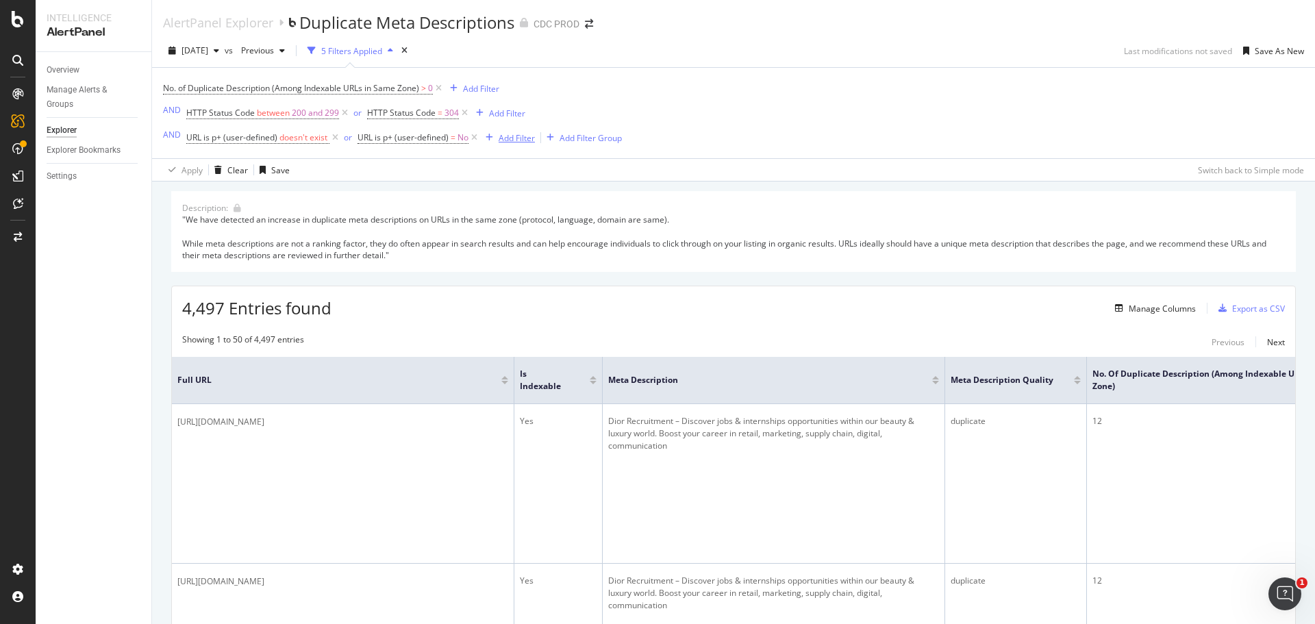
click at [517, 142] on div "Add Filter" at bounding box center [517, 138] width 36 height 12
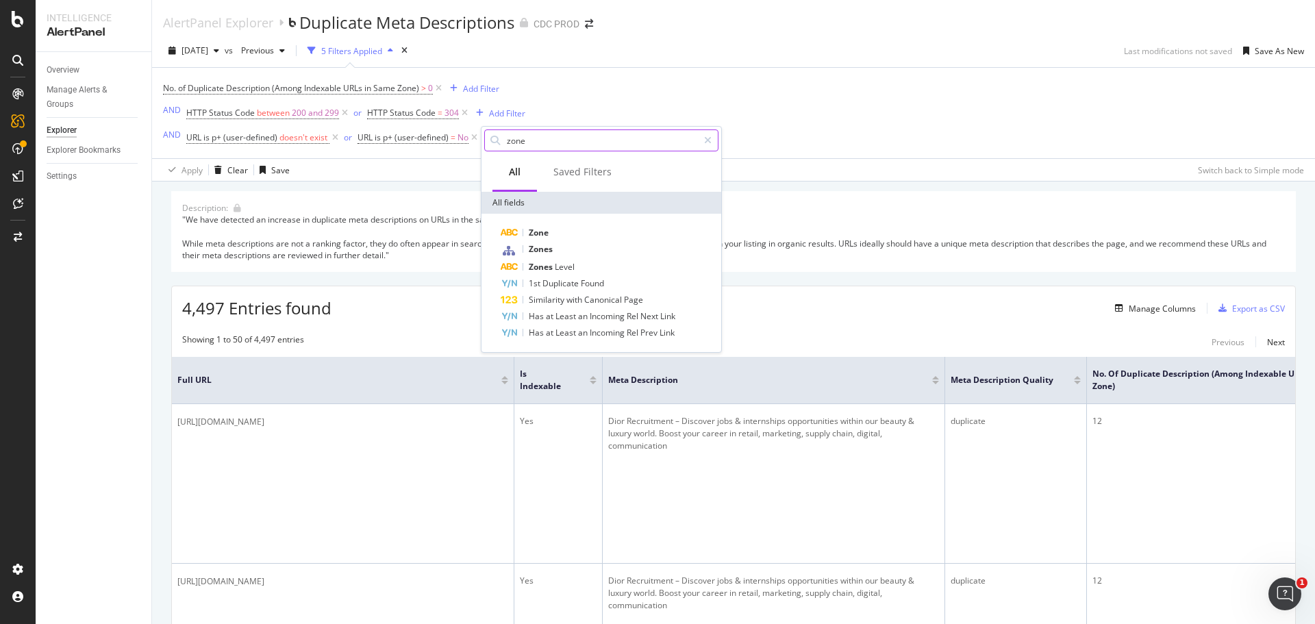
click at [582, 145] on input "zone" at bounding box center [602, 140] width 193 height 21
type input "z"
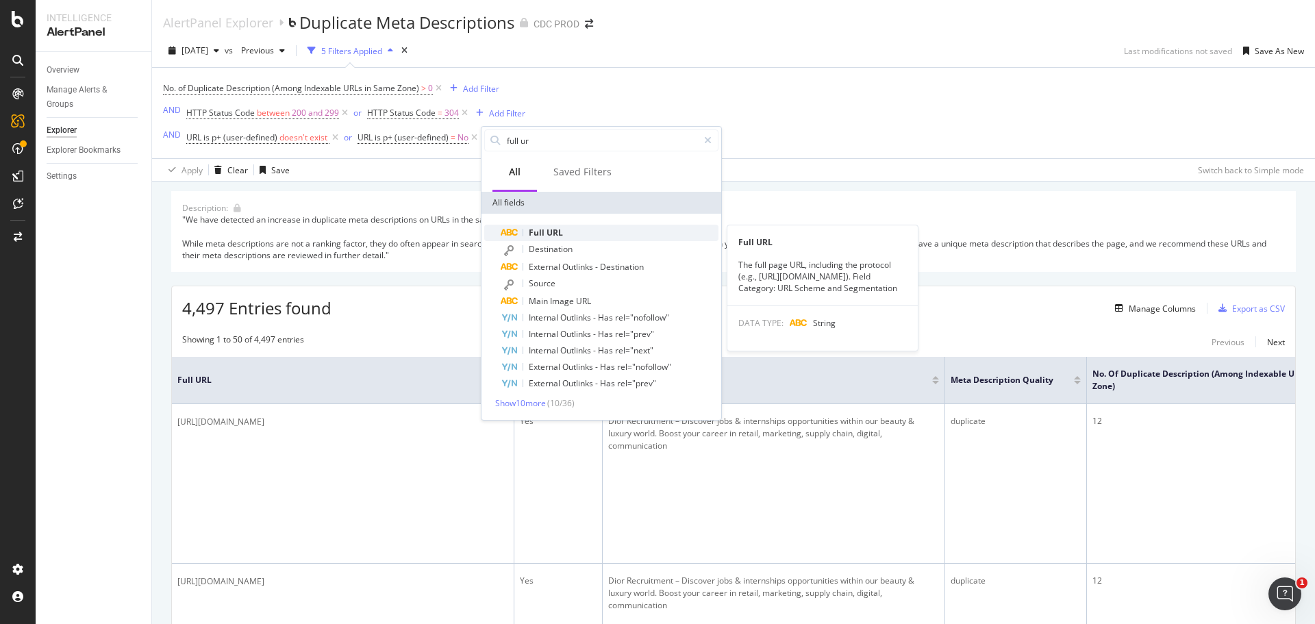
type input "full ur"
click at [522, 232] on div "Full URL" at bounding box center [610, 233] width 218 height 16
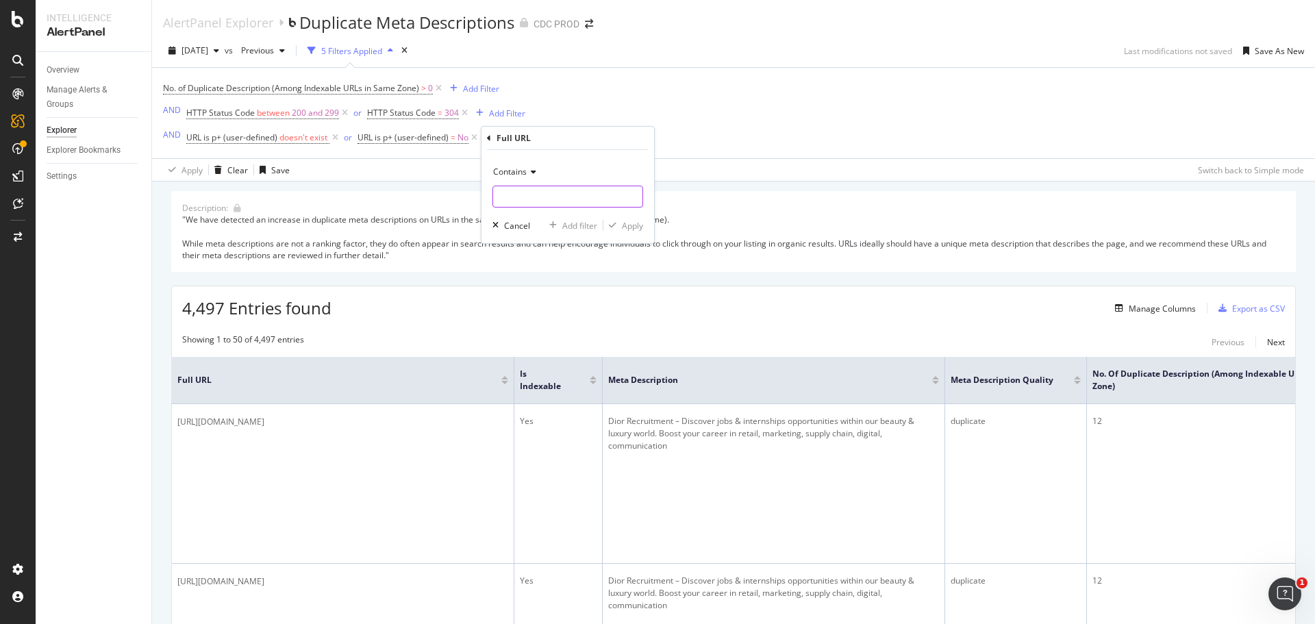
click at [543, 197] on input "text" at bounding box center [567, 197] width 149 height 22
type input "ja_jp/fashion/"
click at [638, 223] on div "Apply" at bounding box center [632, 226] width 21 height 12
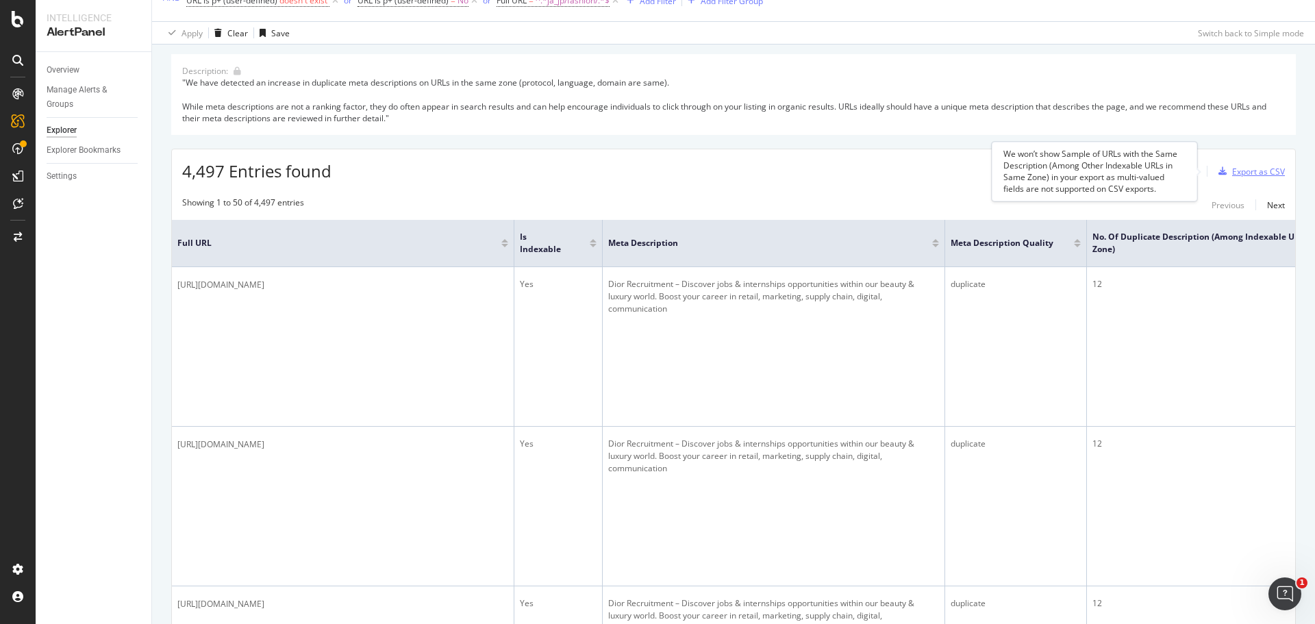
click at [1239, 171] on div "Export as CSV" at bounding box center [1258, 172] width 53 height 12
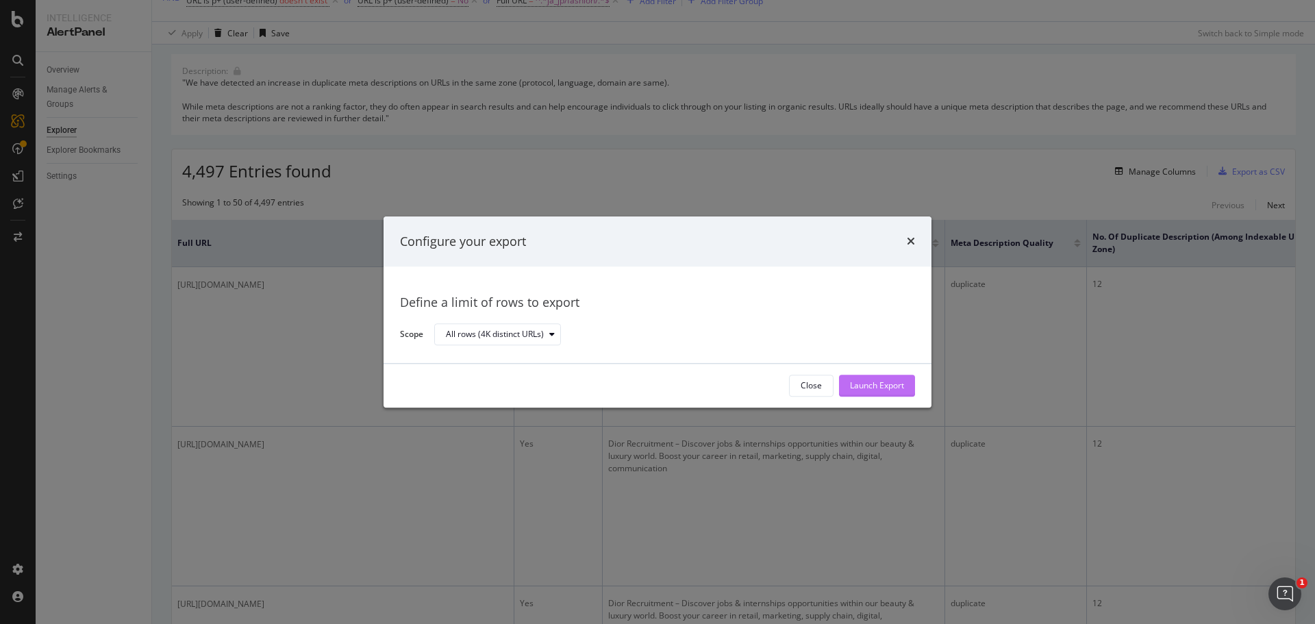
click at [892, 386] on div "Launch Export" at bounding box center [877, 386] width 54 height 12
